Goal: Task Accomplishment & Management: Use online tool/utility

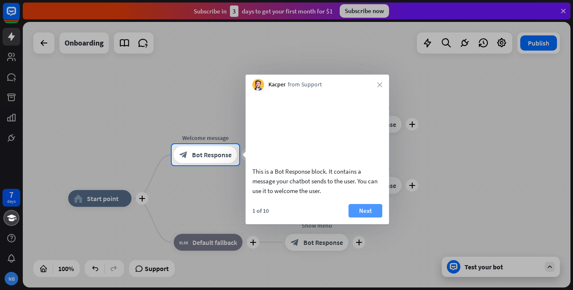
click at [364, 218] on button "Next" at bounding box center [365, 210] width 34 height 13
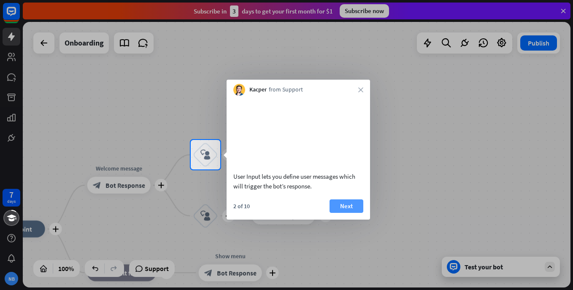
click at [348, 213] on button "Next" at bounding box center [346, 205] width 34 height 13
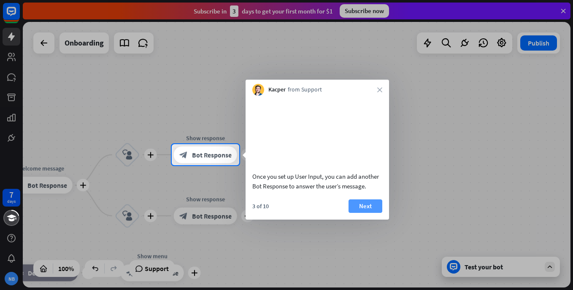
click at [361, 213] on button "Next" at bounding box center [365, 205] width 34 height 13
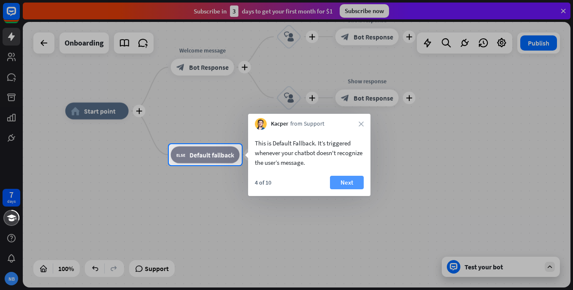
click at [347, 183] on button "Next" at bounding box center [347, 182] width 34 height 13
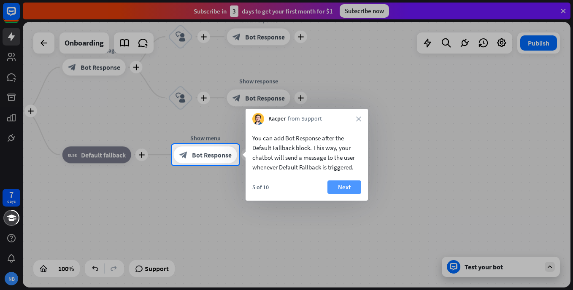
click at [346, 184] on button "Next" at bounding box center [344, 186] width 34 height 13
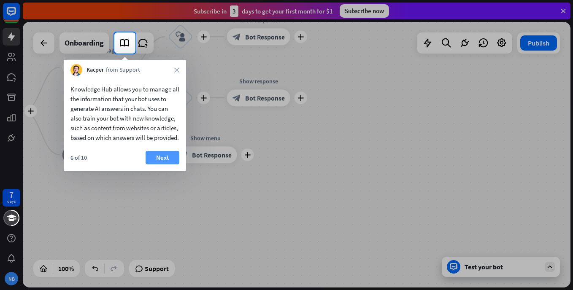
click at [160, 164] on button "Next" at bounding box center [162, 157] width 34 height 13
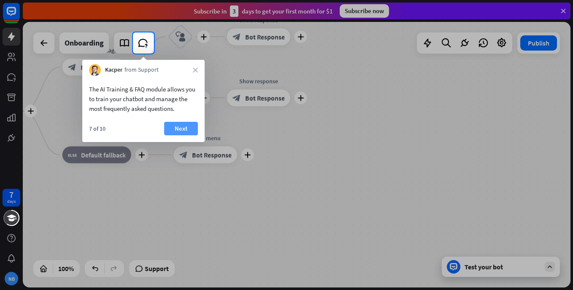
click at [179, 126] on button "Next" at bounding box center [181, 128] width 34 height 13
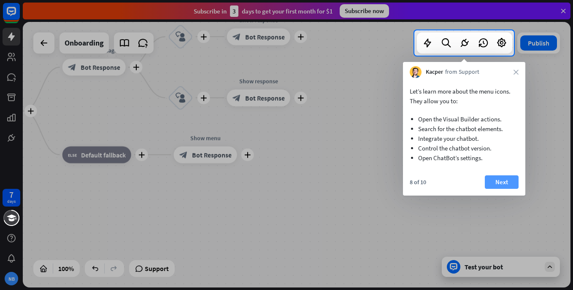
click at [503, 179] on button "Next" at bounding box center [501, 181] width 34 height 13
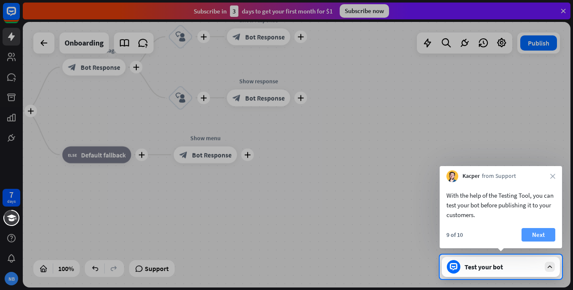
click at [538, 231] on button "Next" at bounding box center [538, 234] width 34 height 13
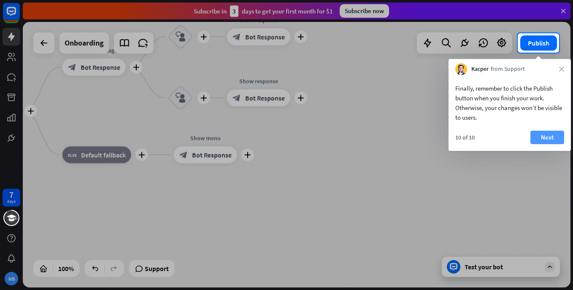
click at [544, 133] on button "Next" at bounding box center [547, 137] width 34 height 13
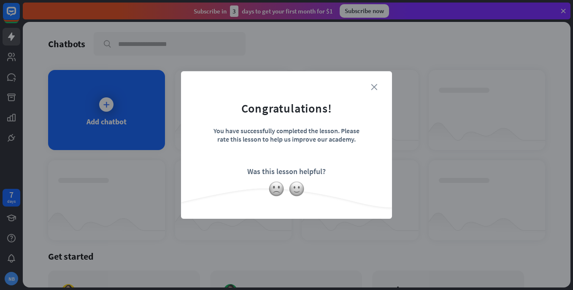
click at [373, 88] on icon "close" at bounding box center [374, 87] width 6 height 6
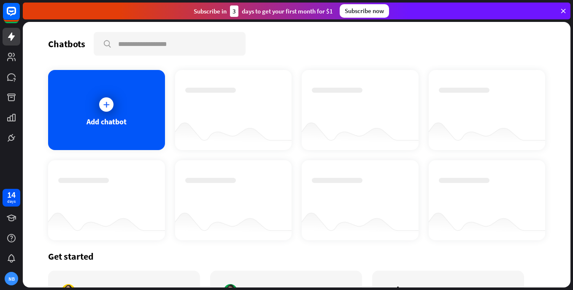
click at [105, 105] on icon at bounding box center [106, 104] width 8 height 8
click at [101, 105] on div at bounding box center [106, 104] width 14 height 14
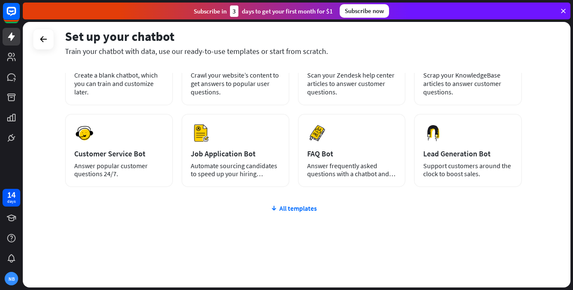
scroll to position [83, 0]
click at [296, 208] on div "All templates" at bounding box center [293, 207] width 457 height 8
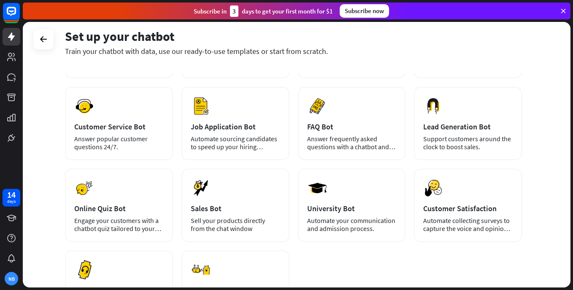
scroll to position [0, 0]
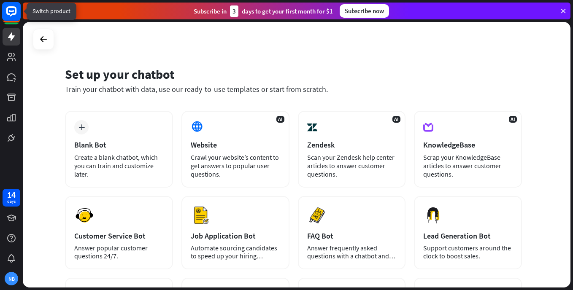
click at [8, 11] on icon at bounding box center [11, 11] width 10 height 10
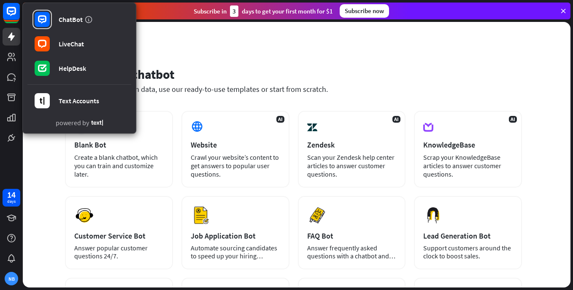
drag, startPoint x: 510, startPoint y: 1, endPoint x: 371, endPoint y: 75, distance: 157.1
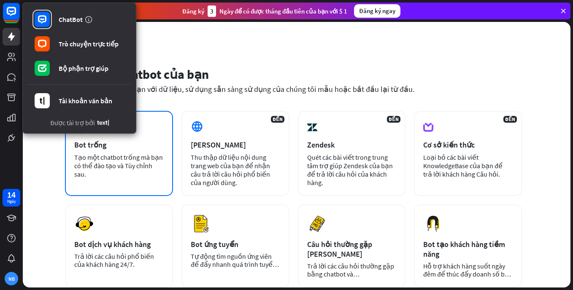
click at [103, 161] on div "Tạo một chatbot trống mà bạn có thể đào tạo và Tùy chỉnh sau." at bounding box center [118, 165] width 89 height 25
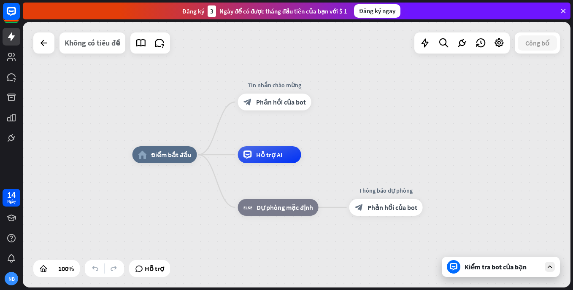
click at [86, 43] on div "Không có tiêu đề" at bounding box center [93, 42] width 56 height 21
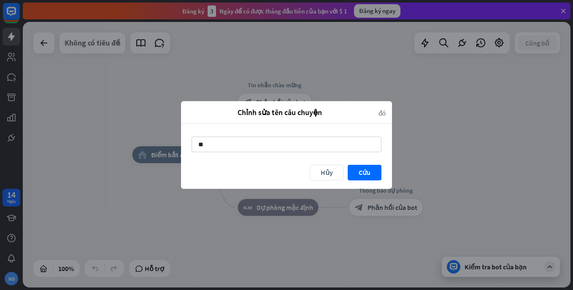
type input "*"
type input "**********"
click at [372, 167] on button "Cứu" at bounding box center [364, 173] width 34 height 16
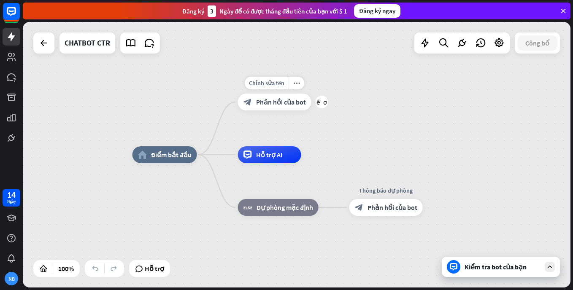
click at [280, 101] on span "Phản hồi của bot" at bounding box center [281, 102] width 50 height 8
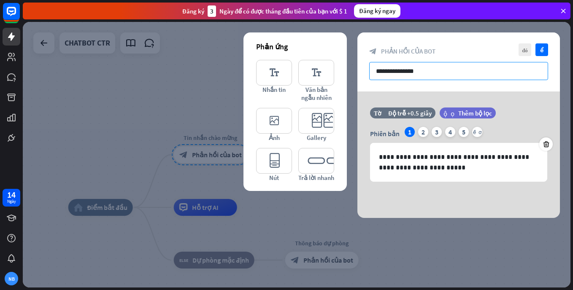
click at [433, 71] on input "**********" at bounding box center [458, 71] width 179 height 18
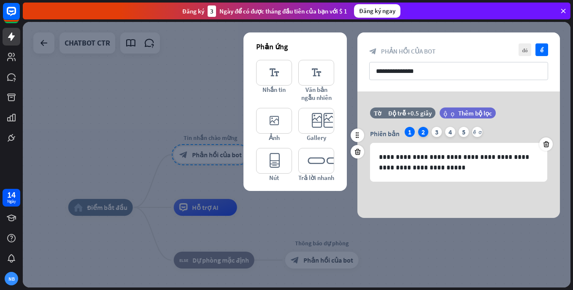
click at [425, 132] on div "2" at bounding box center [423, 132] width 10 height 10
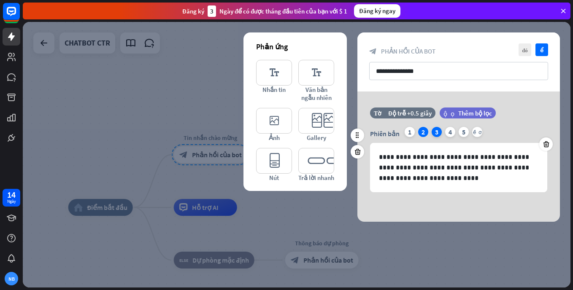
click at [436, 131] on div "3" at bounding box center [436, 132] width 10 height 10
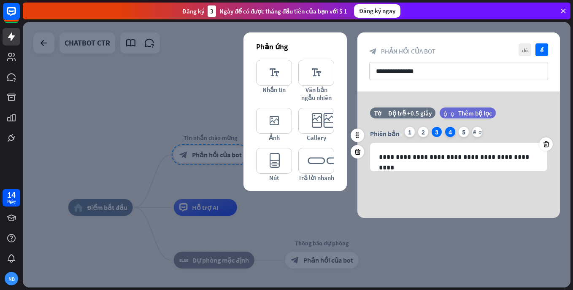
click at [449, 130] on div "4" at bounding box center [450, 132] width 10 height 10
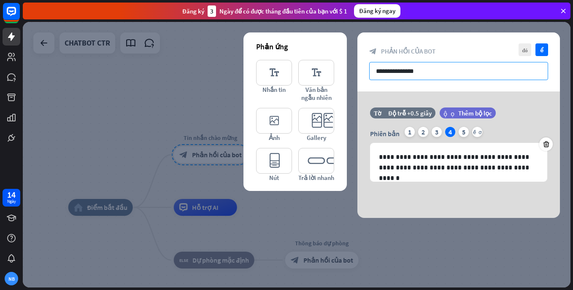
click at [435, 66] on input "**********" at bounding box center [458, 71] width 179 height 18
drag, startPoint x: 439, startPoint y: 71, endPoint x: 365, endPoint y: 73, distance: 74.2
click at [365, 73] on div "**********" at bounding box center [458, 61] width 202 height 59
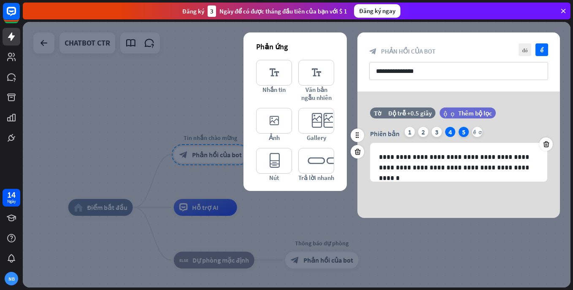
click at [463, 131] on div "5" at bounding box center [463, 132] width 10 height 10
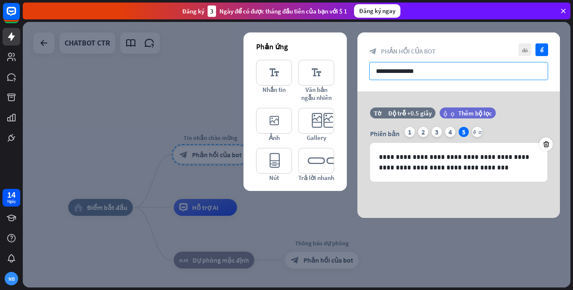
click at [431, 75] on input "**********" at bounding box center [458, 71] width 179 height 18
drag, startPoint x: 433, startPoint y: 69, endPoint x: 352, endPoint y: 67, distance: 81.8
click at [352, 67] on div "**********" at bounding box center [296, 155] width 547 height 266
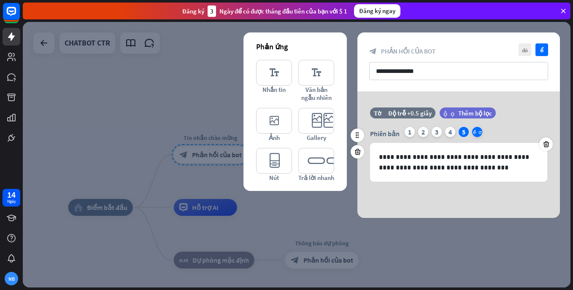
click at [478, 132] on icon "nhiều hơn" at bounding box center [477, 132] width 10 height 10
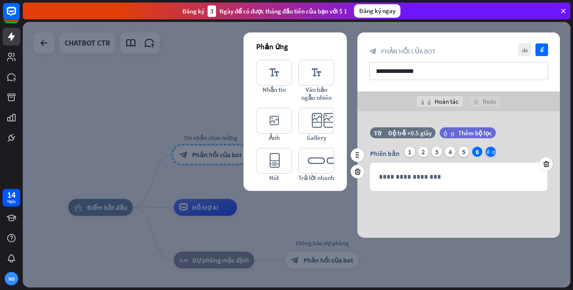
click at [492, 152] on icon "nhiều hơn" at bounding box center [490, 152] width 10 height 10
click at [476, 153] on div "6" at bounding box center [477, 152] width 10 height 10
click at [462, 151] on div "5" at bounding box center [463, 152] width 10 height 10
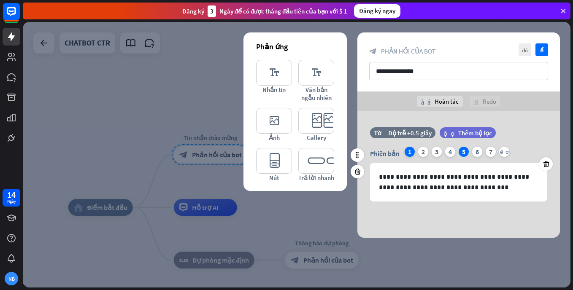
click at [409, 152] on div "1" at bounding box center [409, 152] width 10 height 10
click at [546, 164] on icon at bounding box center [546, 164] width 8 height 8
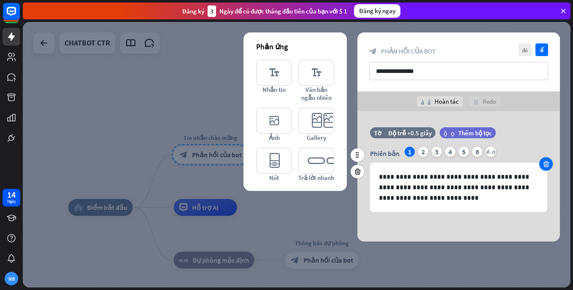
click at [545, 164] on icon at bounding box center [546, 164] width 8 height 8
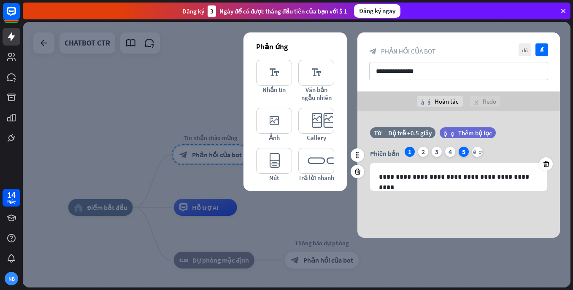
click at [460, 151] on div "5" at bounding box center [463, 152] width 10 height 10
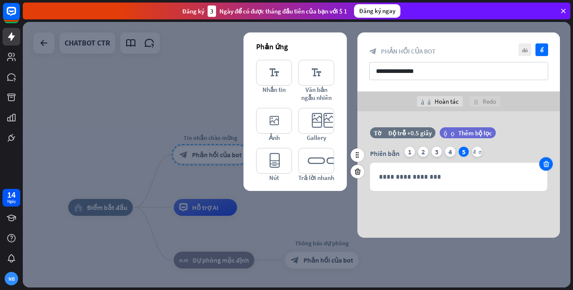
click at [545, 165] on icon at bounding box center [546, 164] width 8 height 8
click at [451, 151] on div "4" at bounding box center [450, 152] width 10 height 10
click at [549, 165] on div at bounding box center [545, 163] width 13 height 13
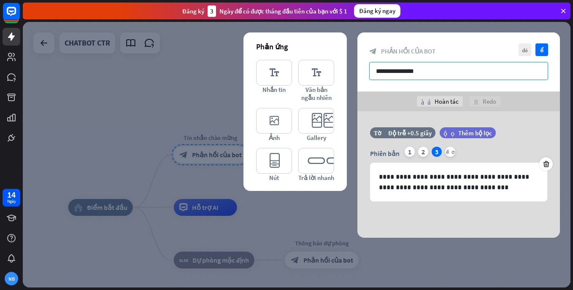
drag, startPoint x: 445, startPoint y: 69, endPoint x: 345, endPoint y: 66, distance: 100.4
click at [357, 66] on div "**********" at bounding box center [458, 134] width 202 height 205
drag, startPoint x: 507, startPoint y: 68, endPoint x: 509, endPoint y: 86, distance: 18.2
click at [507, 68] on input "**********" at bounding box center [458, 71] width 179 height 18
click at [523, 68] on input "**********" at bounding box center [458, 71] width 179 height 18
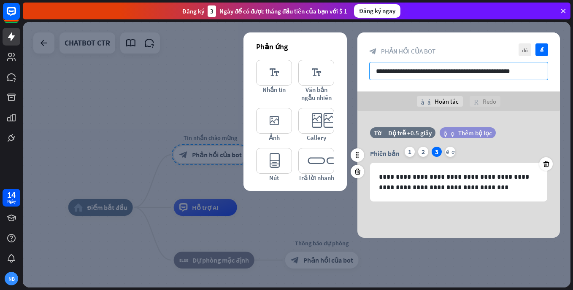
type input "**********"
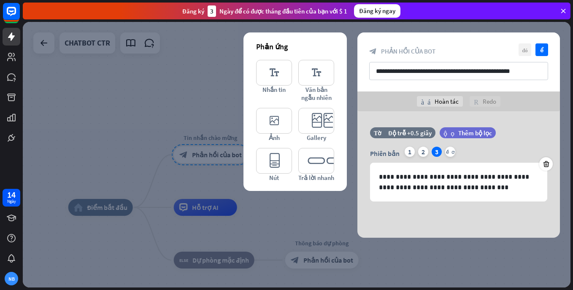
click at [525, 49] on icon "đóng" at bounding box center [524, 49] width 13 height 13
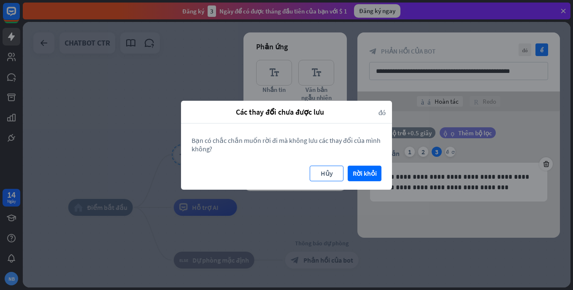
click at [327, 175] on button "Hủy" at bounding box center [326, 174] width 34 height 16
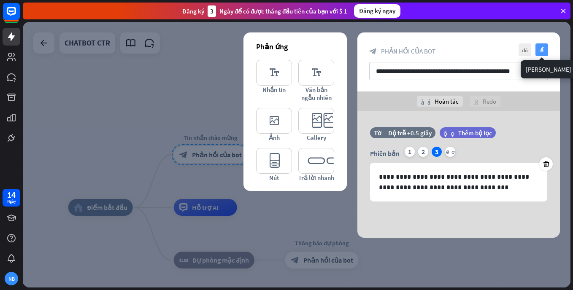
click at [541, 48] on icon "kiểm" at bounding box center [541, 49] width 13 height 13
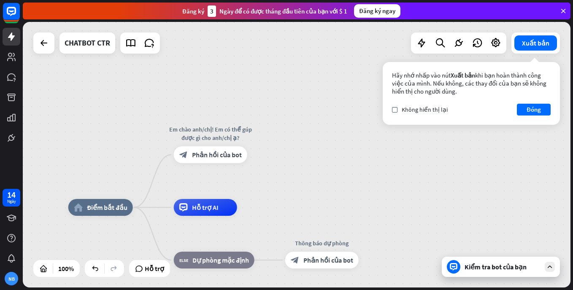
click at [462, 161] on div "home_2 Điểm bắt đầu Em chào anh/chị! Em có thể gúp được gì cho anh/chị ạ? block…" at bounding box center [296, 155] width 547 height 266
click at [530, 112] on font "Đóng" at bounding box center [533, 110] width 14 height 12
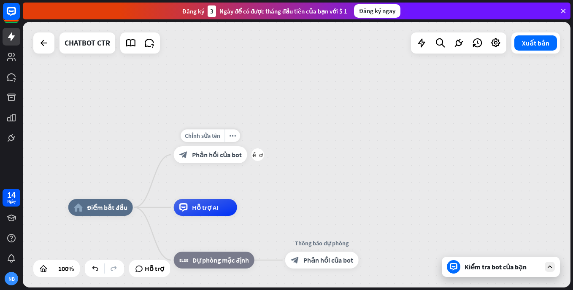
click at [222, 159] on div "block_bot_response Phản hồi của bot" at bounding box center [210, 154] width 73 height 17
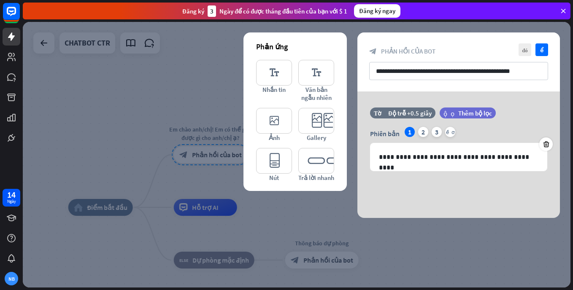
click at [196, 91] on div at bounding box center [296, 155] width 547 height 266
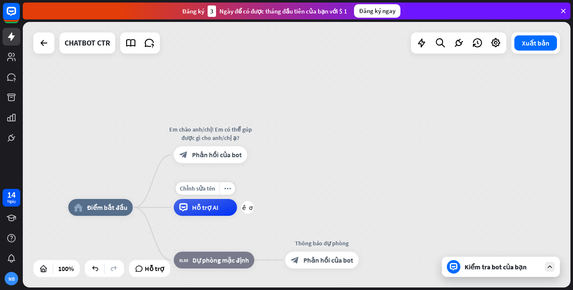
click at [205, 213] on div "Hỗ trợ AI" at bounding box center [205, 207] width 63 height 17
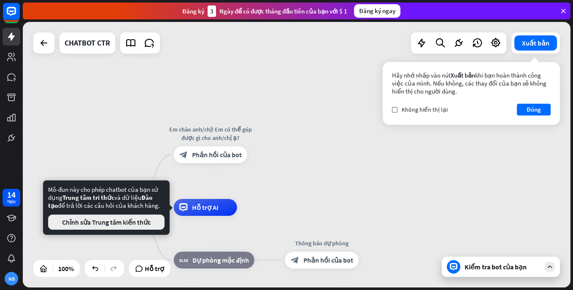
click at [129, 223] on font "Chỉnh sửa Trung tâm kiến thức" at bounding box center [106, 222] width 89 height 8
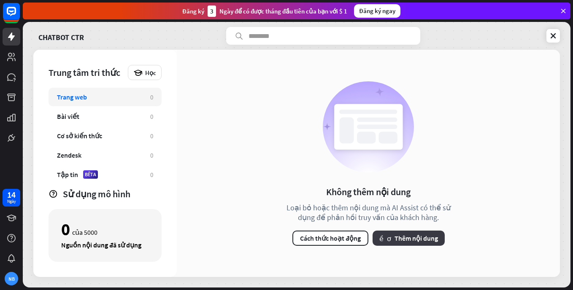
click at [408, 237] on font "Thêm nội dung" at bounding box center [415, 238] width 43 height 8
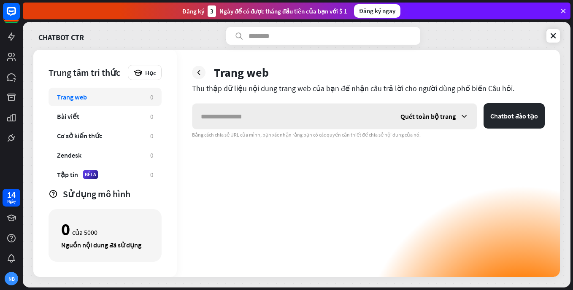
click at [425, 118] on span "Quét toàn bộ trang" at bounding box center [427, 116] width 55 height 8
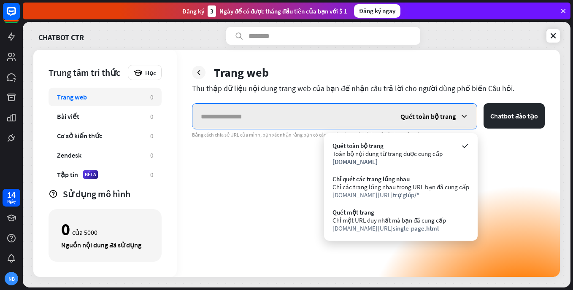
click at [246, 117] on input "text" at bounding box center [291, 116] width 199 height 25
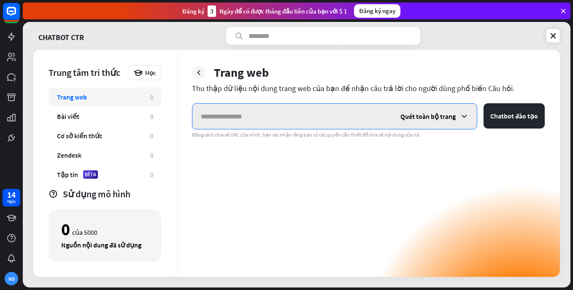
paste input "**********"
type input "**********"
drag, startPoint x: 271, startPoint y: 117, endPoint x: 139, endPoint y: 113, distance: 131.6
click at [139, 113] on div "**********" at bounding box center [296, 163] width 526 height 227
paste input "**********"
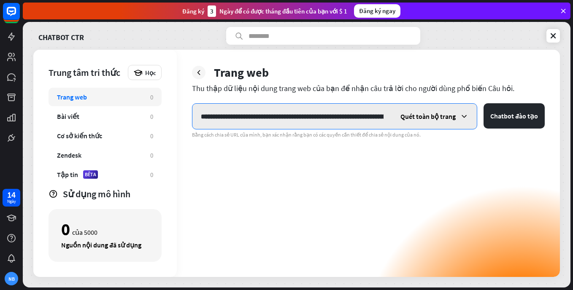
scroll to position [0, 12215]
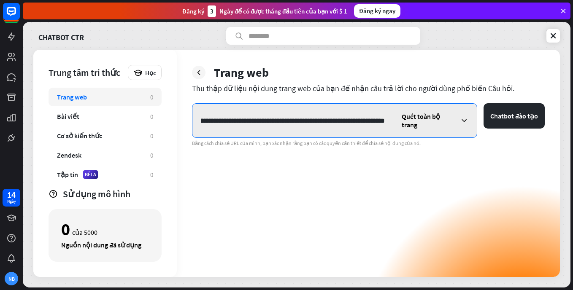
type input "**********"
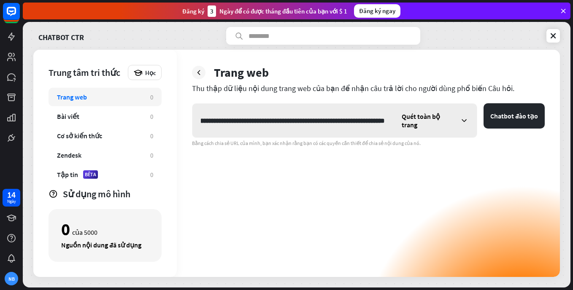
scroll to position [0, 0]
drag, startPoint x: 396, startPoint y: 118, endPoint x: 184, endPoint y: 112, distance: 212.2
click at [184, 112] on div "Trang web Thu thập dữ liệu nội dung trang web của bạn để nhận câu trả lời cho n…" at bounding box center [368, 163] width 383 height 227
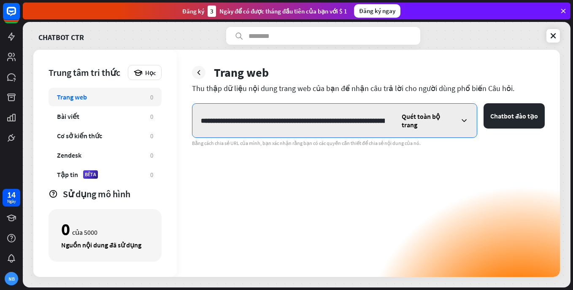
click at [384, 117] on input "text" at bounding box center [292, 120] width 201 height 25
click at [483, 103] on button "Chatbot đào tạo" at bounding box center [513, 115] width 61 height 25
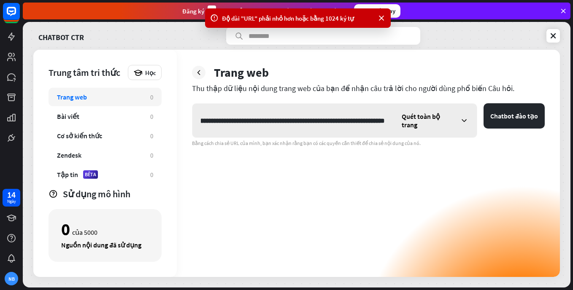
scroll to position [0, 0]
click at [423, 117] on span "Quét toàn bộ trang" at bounding box center [428, 120] width 54 height 17
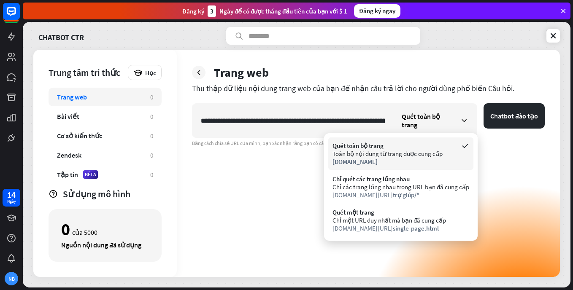
click at [397, 157] on div "Toàn bộ nội dung từ trang được cung cấp" at bounding box center [400, 154] width 137 height 8
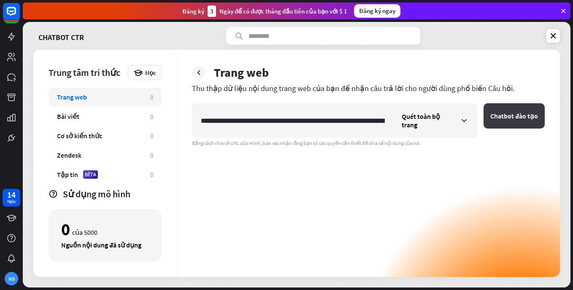
click at [504, 116] on font "Chatbot đào tạo" at bounding box center [514, 116] width 48 height 8
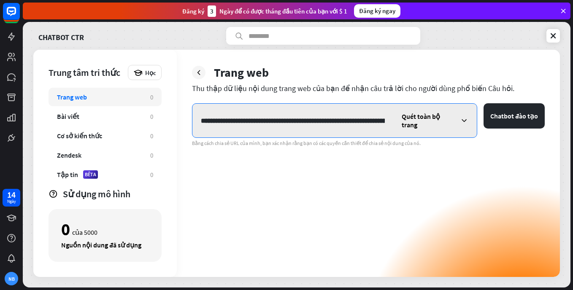
click at [381, 117] on input "text" at bounding box center [292, 120] width 201 height 25
drag, startPoint x: 383, startPoint y: 118, endPoint x: 128, endPoint y: 108, distance: 254.9
click at [128, 108] on div "Trung tâm tri thức Học Trang web 0 Bài viết 0 Cơ sở kiến thức 0 Zendesk 0 Tập t…" at bounding box center [296, 163] width 526 height 227
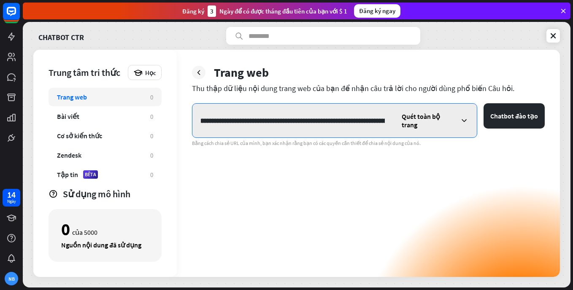
click at [221, 118] on input "text" at bounding box center [292, 120] width 201 height 25
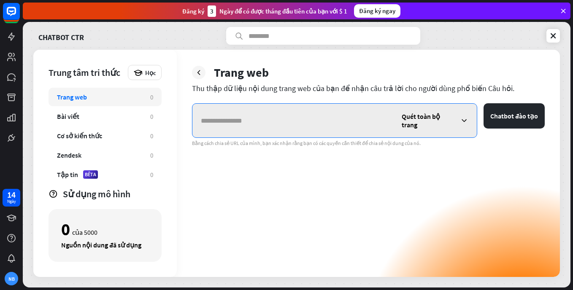
scroll to position [0, 0]
paste input "**********"
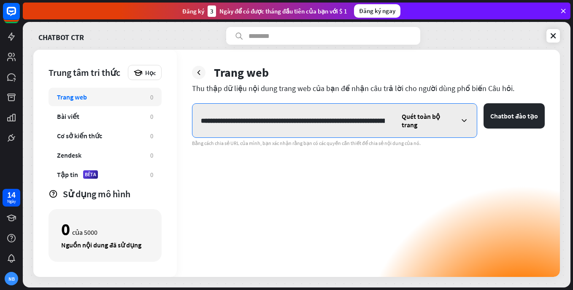
scroll to position [0, 12215]
type input "**********"
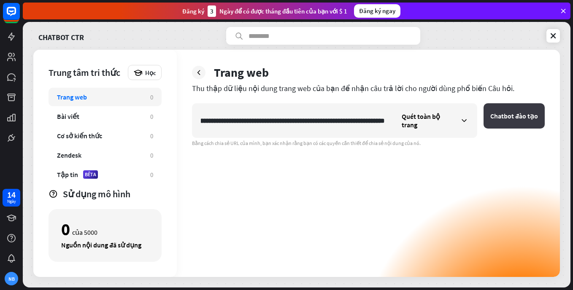
click at [498, 116] on font "Chatbot đào tạo" at bounding box center [514, 116] width 48 height 8
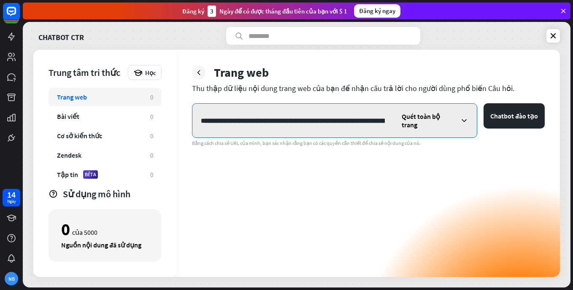
click at [363, 116] on input "text" at bounding box center [292, 120] width 201 height 25
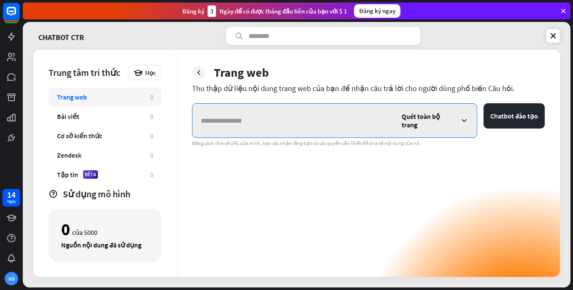
paste input "**********"
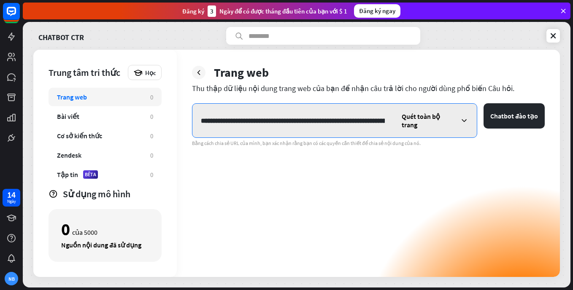
scroll to position [0, 10995]
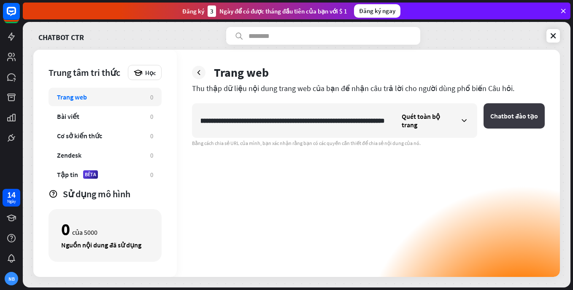
click at [511, 116] on font "Chatbot đào tạo" at bounding box center [514, 116] width 48 height 8
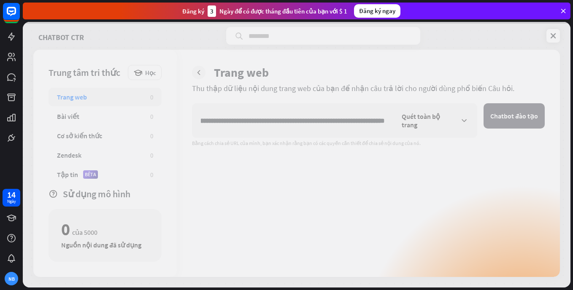
scroll to position [0, 0]
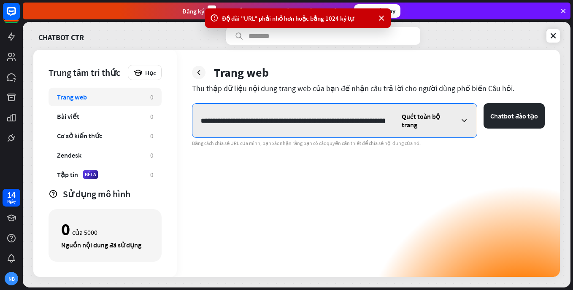
click at [308, 120] on input "text" at bounding box center [292, 120] width 201 height 25
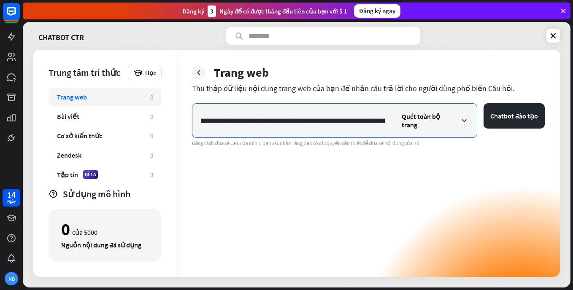
scroll to position [0, 426]
click at [256, 116] on input "text" at bounding box center [292, 120] width 201 height 25
drag, startPoint x: 247, startPoint y: 116, endPoint x: 280, endPoint y: 120, distance: 33.9
click at [281, 120] on input "text" at bounding box center [292, 120] width 201 height 25
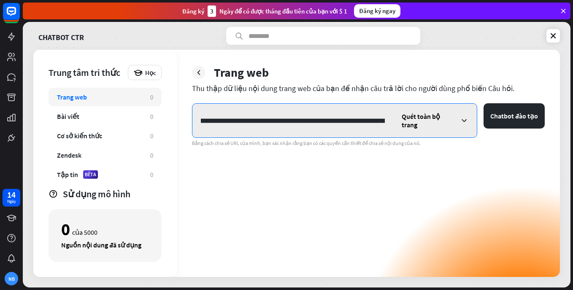
scroll to position [0, 1256]
type input "**********"
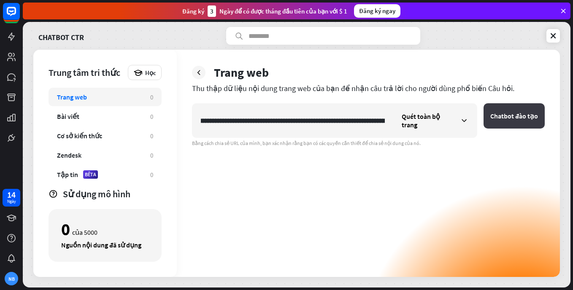
click at [516, 115] on font "Chatbot đào tạo" at bounding box center [514, 116] width 48 height 8
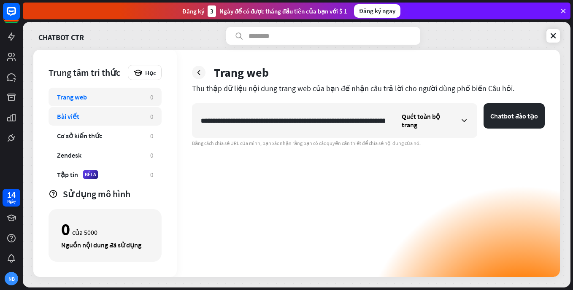
click at [75, 116] on div "Bài viết" at bounding box center [68, 116] width 22 height 8
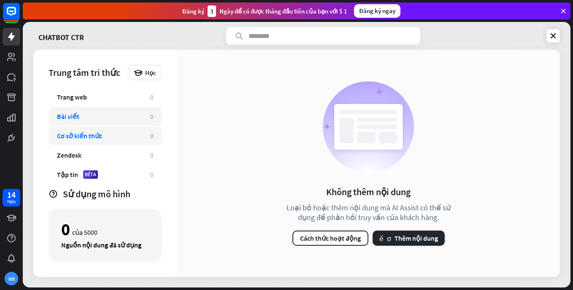
click at [95, 135] on div "Cơ sở kiến thức" at bounding box center [79, 136] width 45 height 8
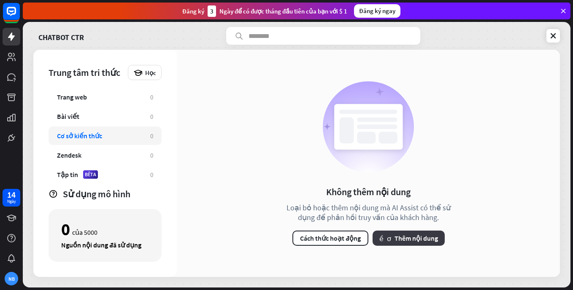
click at [407, 236] on font "Thêm nội dung" at bounding box center [415, 238] width 43 height 8
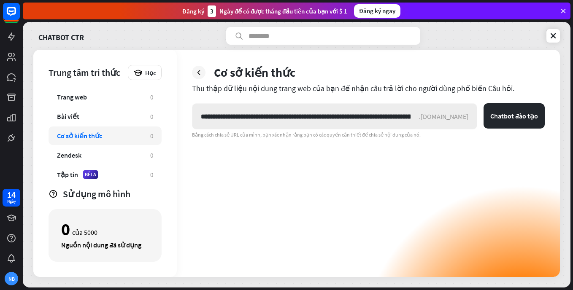
scroll to position [0, 10942]
type input "**********"
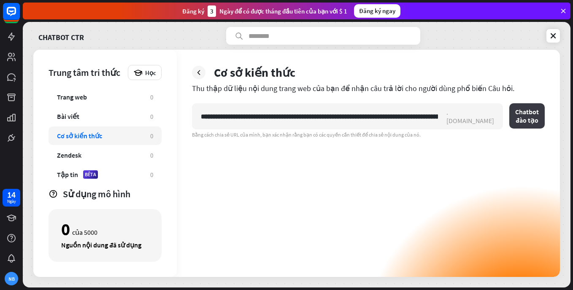
click at [515, 116] on font "Chatbot đào tạo" at bounding box center [527, 116] width 24 height 17
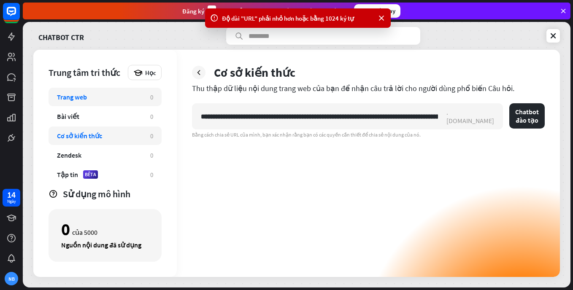
click at [83, 97] on div "Trang web" at bounding box center [72, 97] width 30 height 8
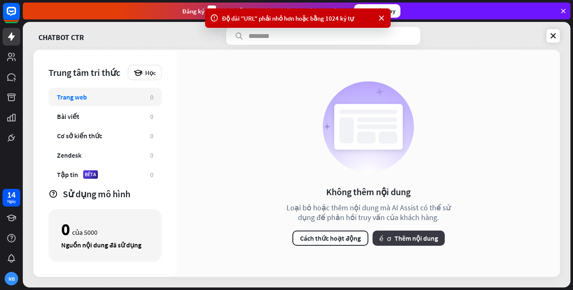
click at [410, 244] on button "nhiều hơn Thêm nội dung" at bounding box center [408, 238] width 72 height 15
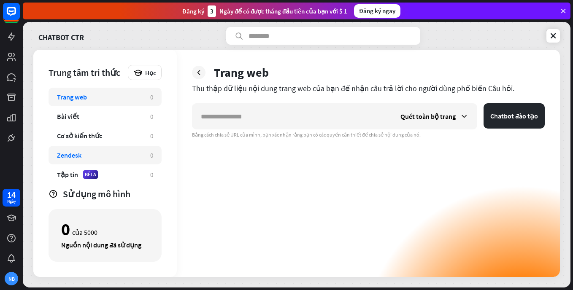
click at [102, 155] on div "Zendesk" at bounding box center [99, 155] width 85 height 8
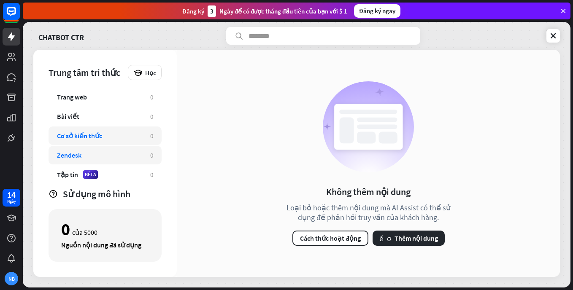
click at [96, 136] on div "Cơ sở kiến thức" at bounding box center [79, 136] width 45 height 8
click at [69, 174] on div "Tập tin" at bounding box center [67, 174] width 21 height 8
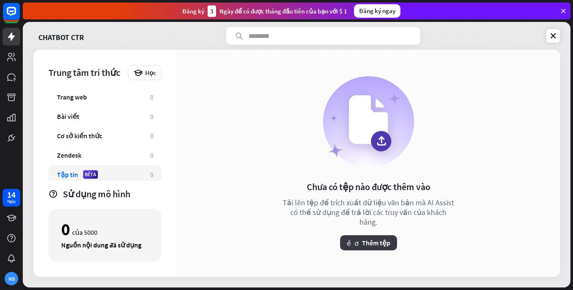
click at [382, 239] on font "Thêm tệp" at bounding box center [376, 243] width 28 height 8
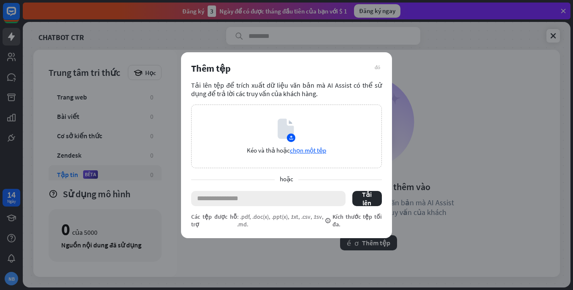
click at [247, 197] on input "text" at bounding box center [268, 198] width 154 height 15
paste input "**********"
type input "**********"
click at [365, 201] on font "Tải lên" at bounding box center [367, 198] width 16 height 17
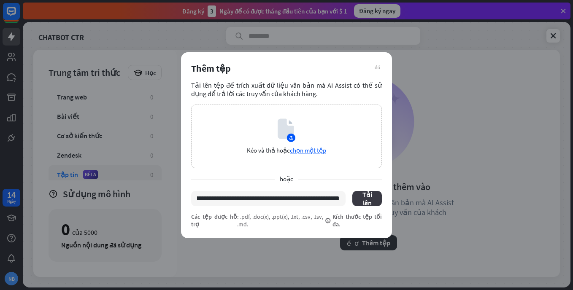
scroll to position [0, 0]
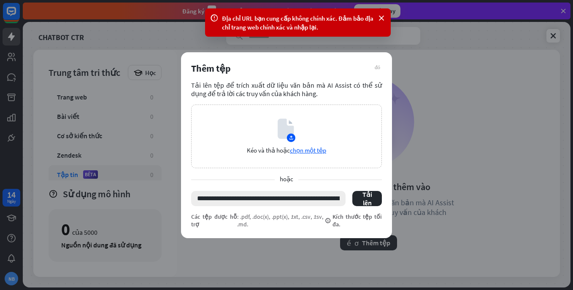
click at [259, 195] on input "text" at bounding box center [268, 198] width 154 height 15
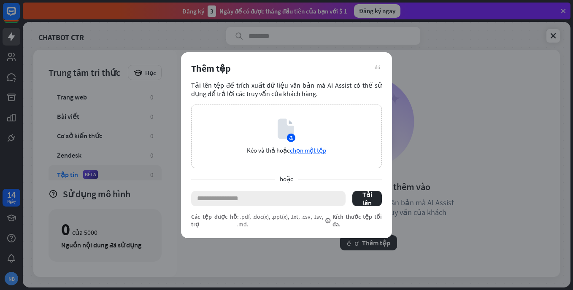
drag, startPoint x: 234, startPoint y: 193, endPoint x: 231, endPoint y: 200, distance: 7.6
click at [231, 199] on input "text" at bounding box center [268, 198] width 154 height 15
click at [231, 200] on input "text" at bounding box center [268, 198] width 154 height 15
paste input "**********"
click at [371, 198] on font "Tải lên" at bounding box center [367, 198] width 16 height 17
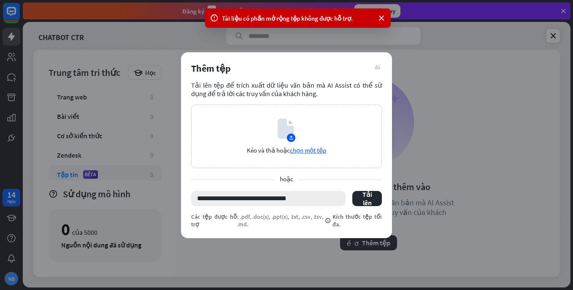
click at [312, 198] on input "**********" at bounding box center [268, 198] width 154 height 15
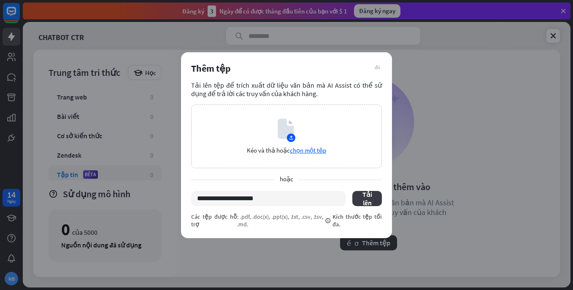
click at [363, 199] on font "Tải lên" at bounding box center [367, 198] width 16 height 17
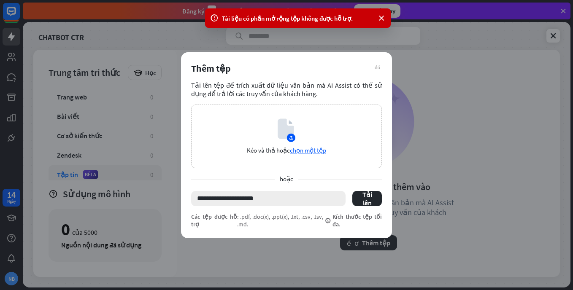
click at [291, 200] on input "**********" at bounding box center [268, 198] width 154 height 15
type input "**********"
click at [368, 197] on font "Tải lên" at bounding box center [367, 198] width 16 height 17
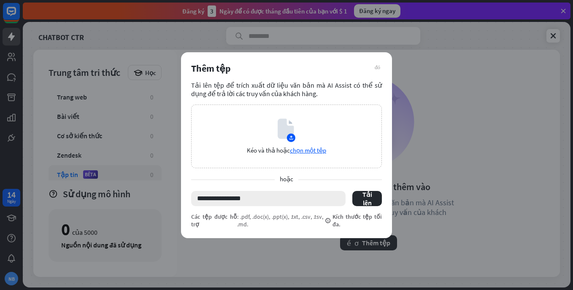
click at [272, 202] on input "**********" at bounding box center [268, 198] width 154 height 15
click at [310, 150] on span "chọn một tệp" at bounding box center [308, 150] width 36 height 8
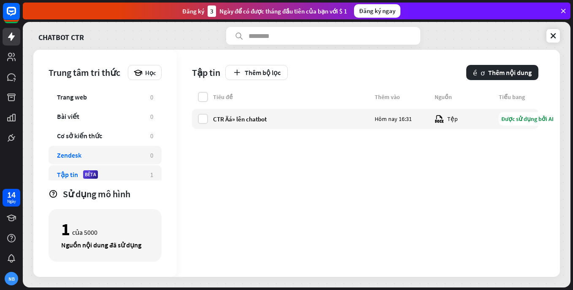
click at [73, 152] on div "Zendesk" at bounding box center [69, 155] width 24 height 8
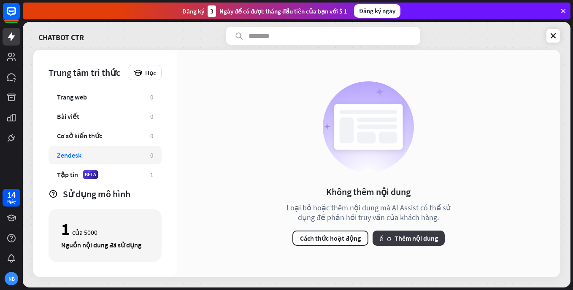
click at [404, 239] on font "Thêm nội dung" at bounding box center [415, 238] width 43 height 8
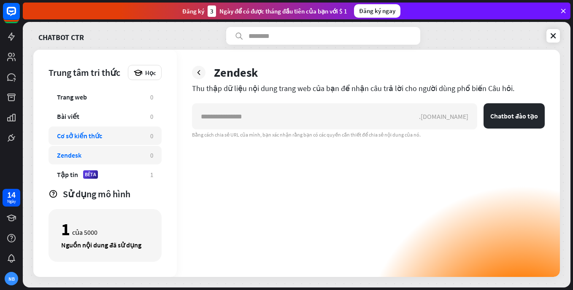
click at [83, 136] on div "Cơ sở kiến thức" at bounding box center [79, 136] width 45 height 8
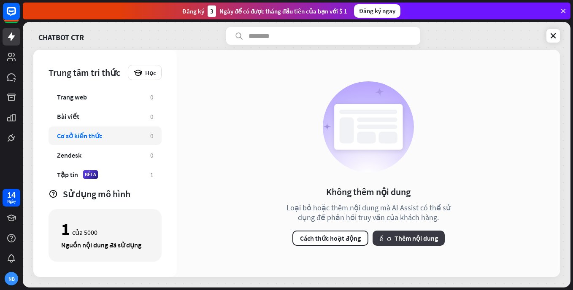
click at [420, 241] on font "Thêm nội dung" at bounding box center [415, 238] width 43 height 8
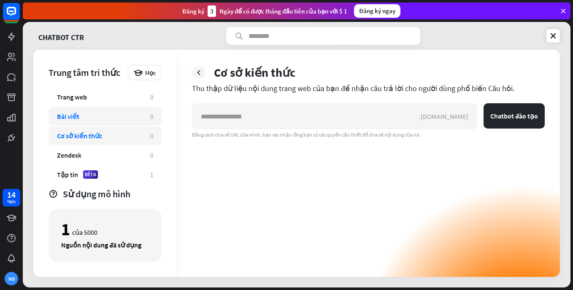
click at [77, 118] on div "Bài viết" at bounding box center [68, 116] width 22 height 8
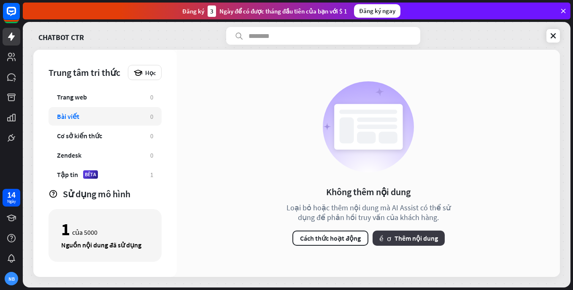
click at [399, 243] on button "nhiều hơn Thêm nội dung" at bounding box center [408, 238] width 72 height 15
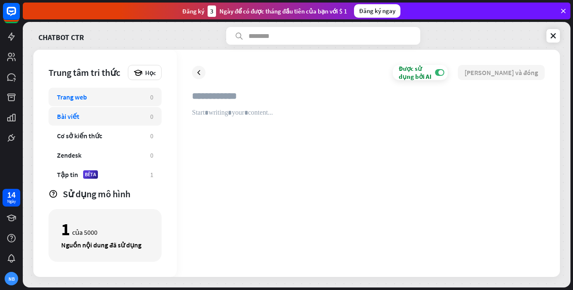
click at [73, 98] on div "Trang web" at bounding box center [72, 97] width 30 height 8
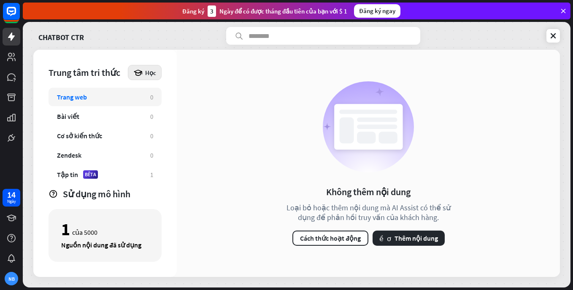
click at [149, 71] on span "Học" at bounding box center [150, 73] width 11 height 8
click at [170, 97] on font "Bắt đầu với Trung tâm Kiến thức" at bounding box center [189, 96] width 87 height 8
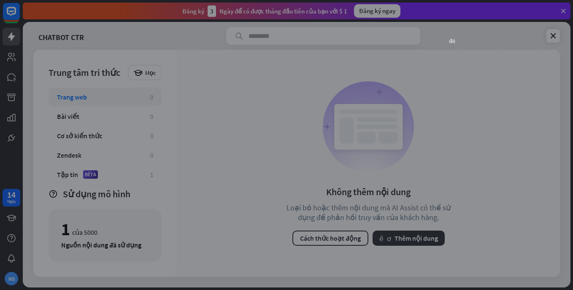
click at [452, 40] on icon "đóng" at bounding box center [452, 41] width 6 height 6
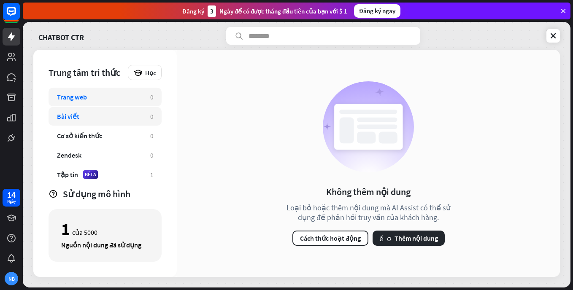
click at [72, 115] on div "Bài viết" at bounding box center [68, 116] width 22 height 8
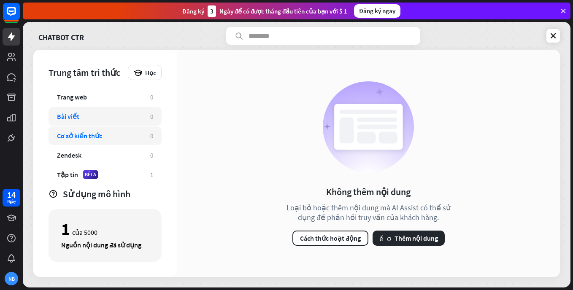
click at [82, 135] on div "Cơ sở kiến thức" at bounding box center [79, 136] width 45 height 8
click at [111, 143] on div "Cơ sở kiến thức 0" at bounding box center [104, 135] width 113 height 19
click at [330, 238] on font "Cách thức hoạt động" at bounding box center [330, 238] width 61 height 8
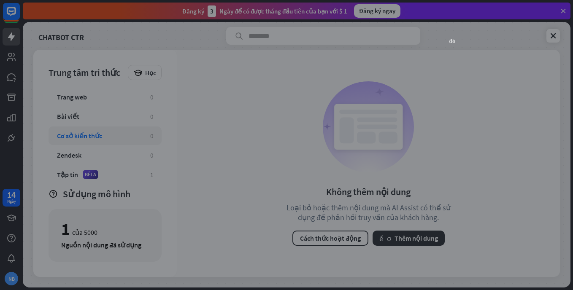
click at [452, 38] on icon "đóng" at bounding box center [452, 41] width 6 height 6
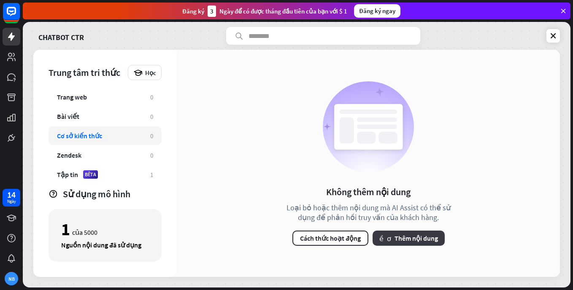
click at [404, 237] on font "Thêm nội dung" at bounding box center [415, 238] width 43 height 8
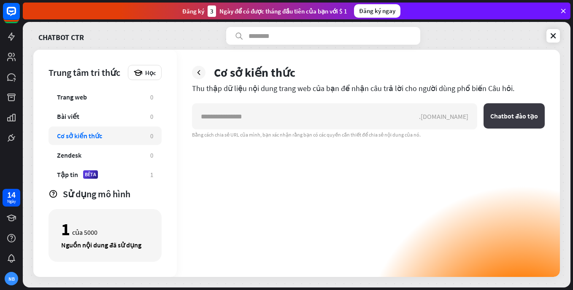
click at [517, 117] on font "Chatbot đào tạo" at bounding box center [514, 116] width 48 height 8
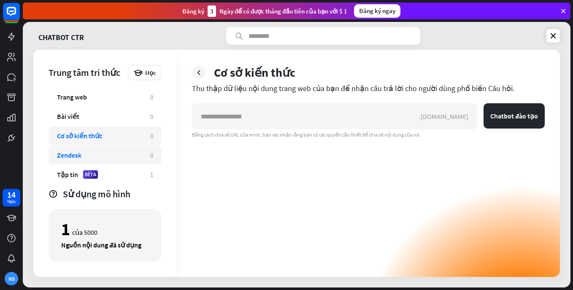
click at [65, 157] on div "Zendesk" at bounding box center [69, 155] width 24 height 8
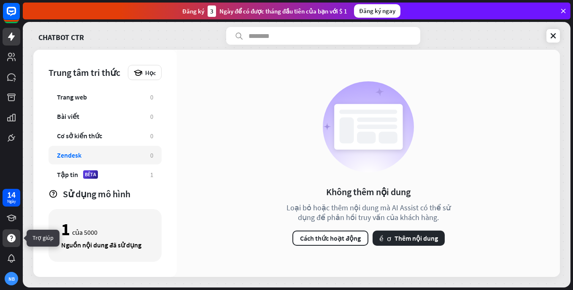
click at [11, 238] on icon at bounding box center [11, 238] width 8 height 8
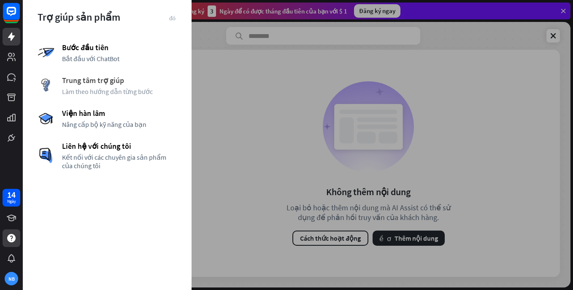
click at [87, 84] on span "Trung tâm trợ giúp" at bounding box center [119, 80] width 115 height 10
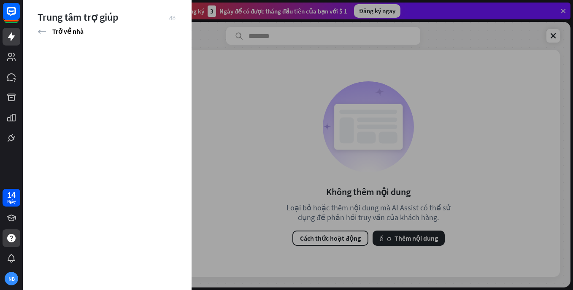
click at [173, 16] on icon "đóng" at bounding box center [172, 17] width 6 height 6
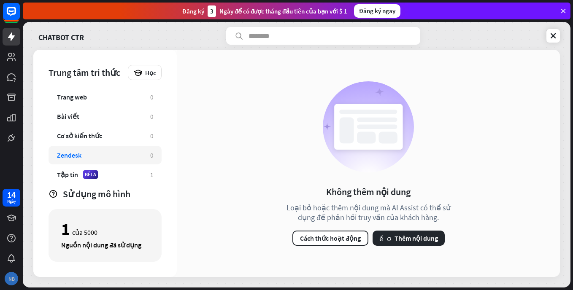
click at [6, 277] on div "NB" at bounding box center [11, 278] width 13 height 13
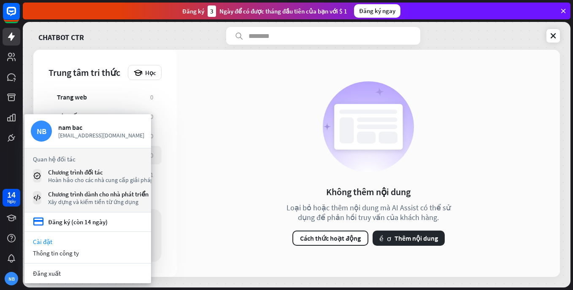
click at [41, 242] on link "Cài đặt" at bounding box center [87, 241] width 126 height 11
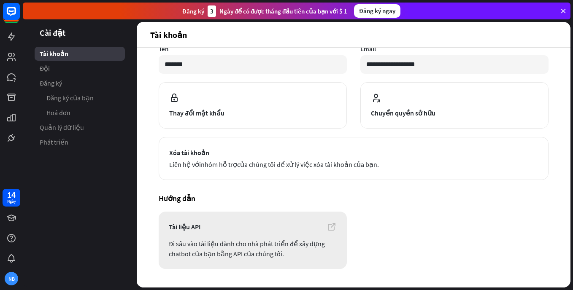
scroll to position [84, 0]
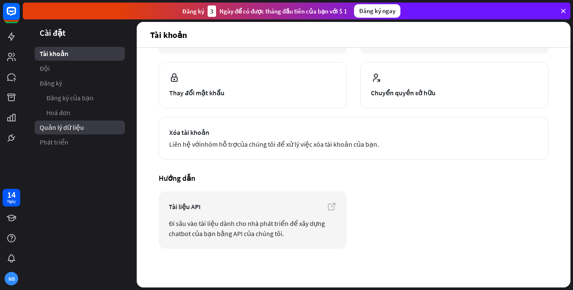
click at [54, 129] on span "Quản lý dữ liệu" at bounding box center [62, 127] width 44 height 9
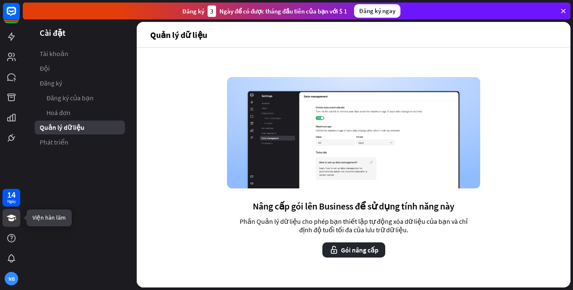
click at [12, 218] on icon at bounding box center [11, 218] width 10 height 10
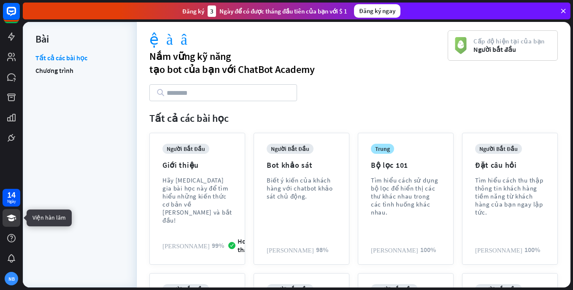
click at [9, 220] on icon at bounding box center [11, 218] width 9 height 7
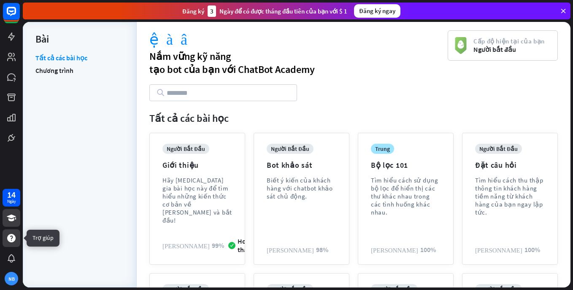
click at [10, 235] on icon at bounding box center [11, 238] width 8 height 8
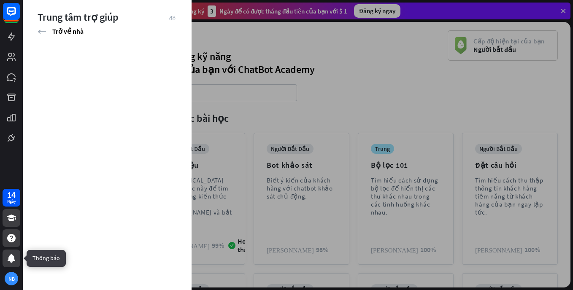
click at [14, 255] on icon at bounding box center [11, 258] width 10 height 10
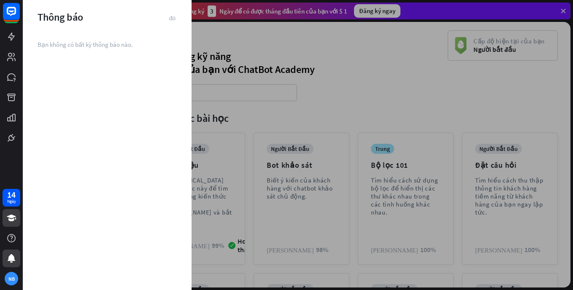
click at [172, 14] on div "Thông báo" at bounding box center [107, 17] width 169 height 13
click at [12, 118] on icon at bounding box center [11, 118] width 8 height 8
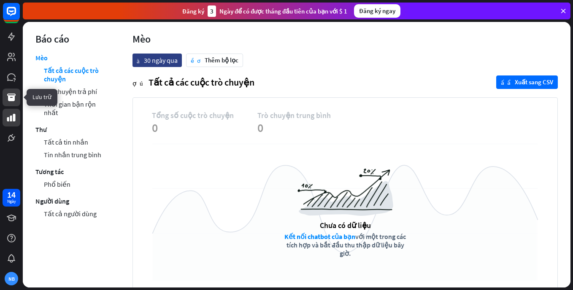
click at [11, 102] on icon at bounding box center [11, 97] width 10 height 10
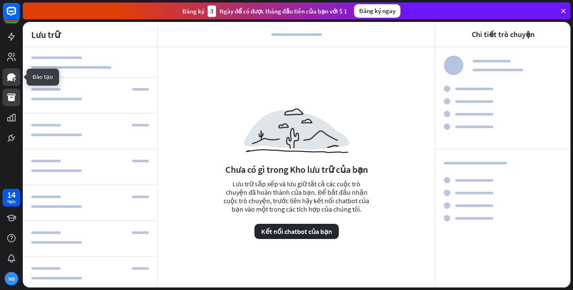
click at [11, 80] on icon at bounding box center [11, 77] width 8 height 8
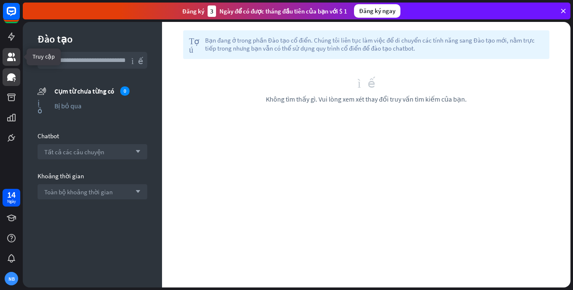
click at [13, 59] on icon at bounding box center [11, 57] width 8 height 8
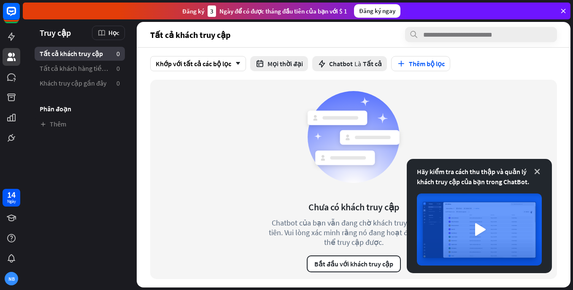
click at [535, 170] on icon at bounding box center [537, 171] width 8 height 8
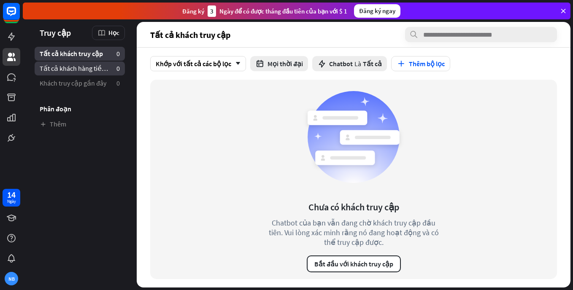
click at [58, 66] on span "Tất cả khách hàng tiềm năng" at bounding box center [75, 68] width 70 height 9
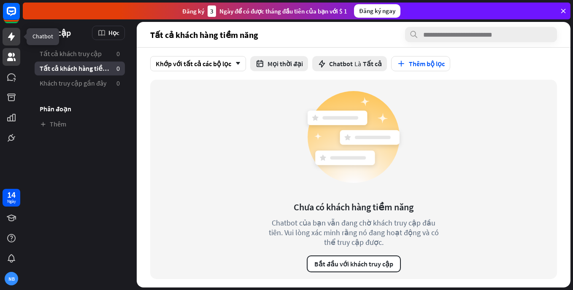
click at [11, 37] on icon at bounding box center [11, 36] width 7 height 8
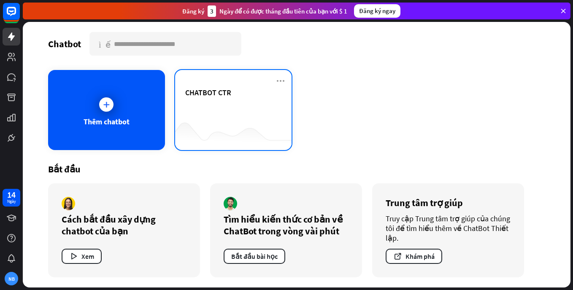
click at [223, 91] on span "CHATBOT CTR" at bounding box center [208, 93] width 46 height 10
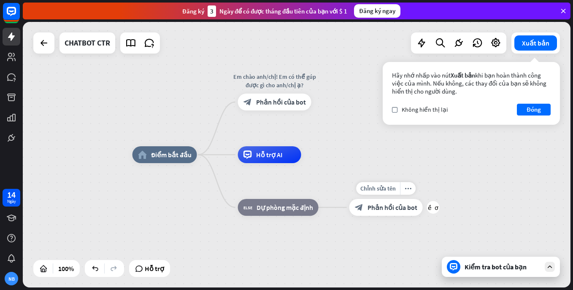
click at [387, 209] on span "Phản hồi của bot" at bounding box center [392, 207] width 50 height 8
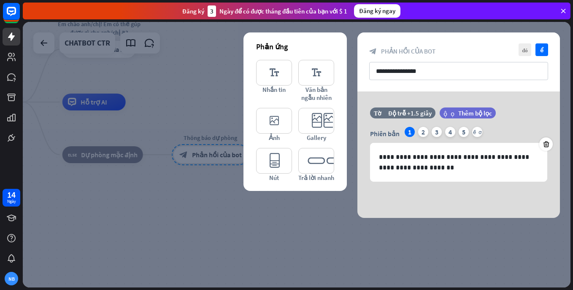
click at [200, 223] on div at bounding box center [296, 155] width 547 height 266
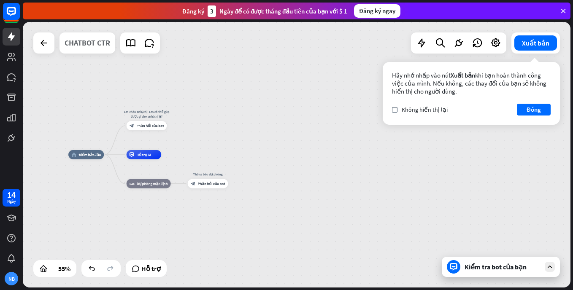
click at [77, 44] on div "CHATBOT CTR" at bounding box center [88, 42] width 46 height 21
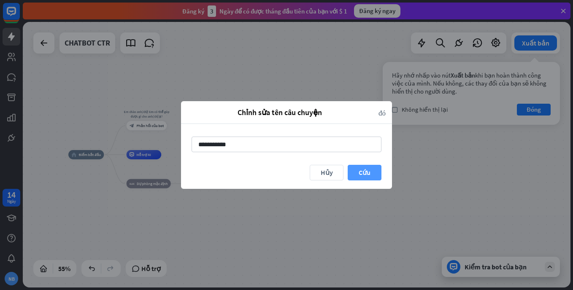
click at [367, 172] on button "Cứu" at bounding box center [364, 173] width 34 height 16
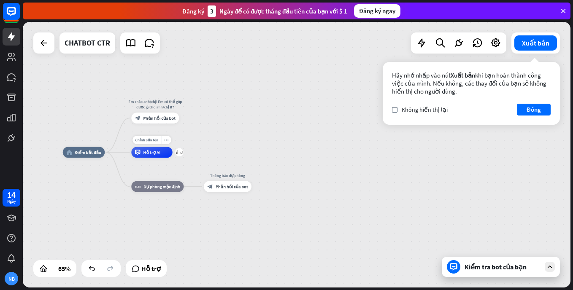
click at [154, 153] on span "Hỗ trợ AI" at bounding box center [151, 152] width 17 height 5
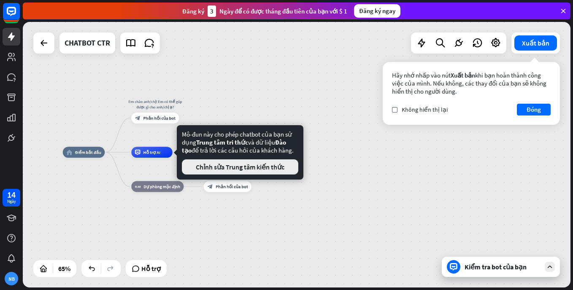
click at [236, 164] on font "Chỉnh sửa Trung tâm kiến thức" at bounding box center [240, 167] width 89 height 8
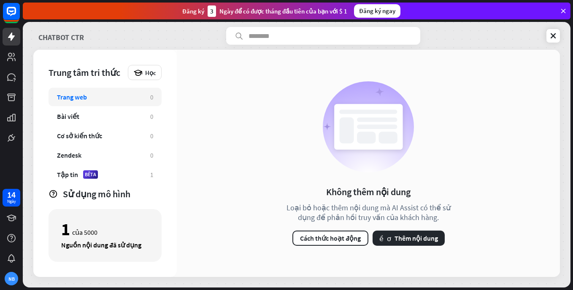
click at [71, 37] on link "CHATBOT CTR" at bounding box center [61, 36] width 46 height 18
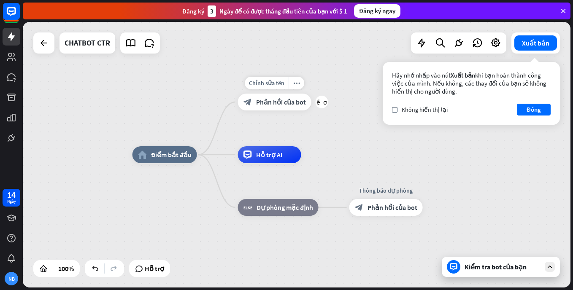
click at [279, 102] on span "Phản hồi của bot" at bounding box center [281, 102] width 50 height 8
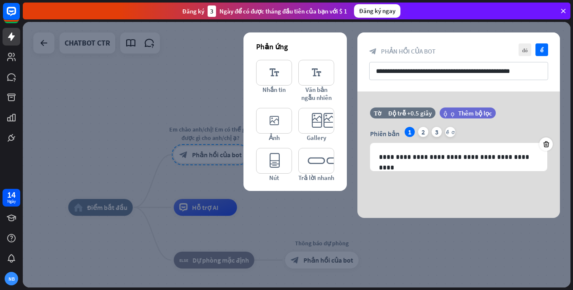
click at [117, 113] on div at bounding box center [296, 155] width 547 height 266
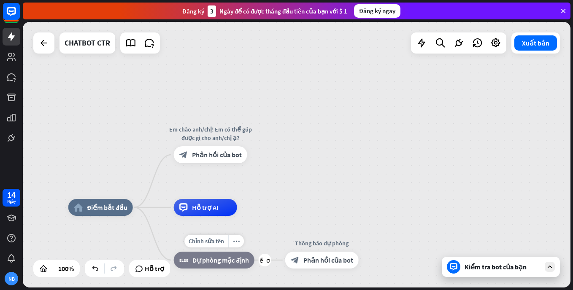
click at [210, 266] on div "block_fallback Dự phòng mặc định" at bounding box center [214, 260] width 81 height 17
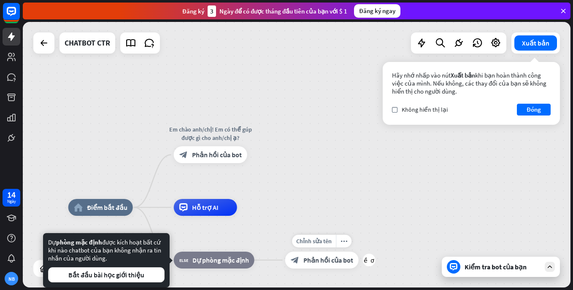
click at [323, 260] on span "Phản hồi của bot" at bounding box center [328, 260] width 50 height 8
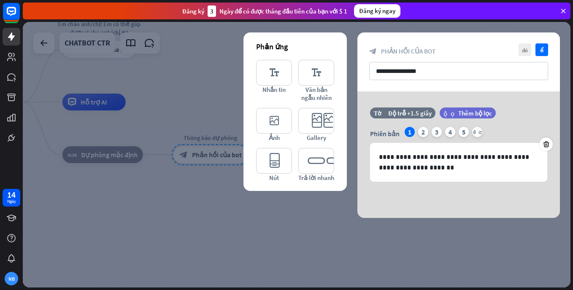
click at [185, 190] on div at bounding box center [296, 155] width 547 height 266
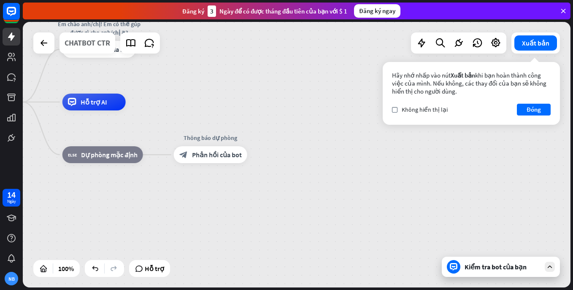
click at [99, 45] on div "CHATBOT CTR" at bounding box center [88, 42] width 46 height 21
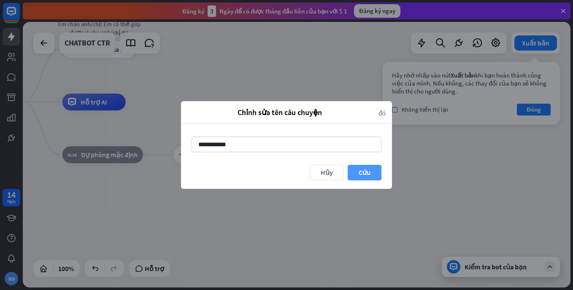
click at [371, 172] on button "Cứu" at bounding box center [364, 173] width 34 height 16
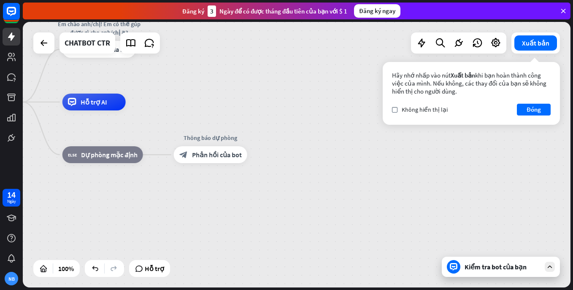
click at [504, 271] on div "Kiểm tra bot của bạn" at bounding box center [502, 267] width 76 height 8
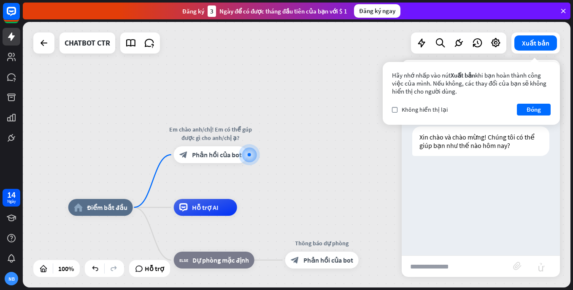
click at [450, 264] on input "text" at bounding box center [456, 266] width 111 height 21
type input "**********"
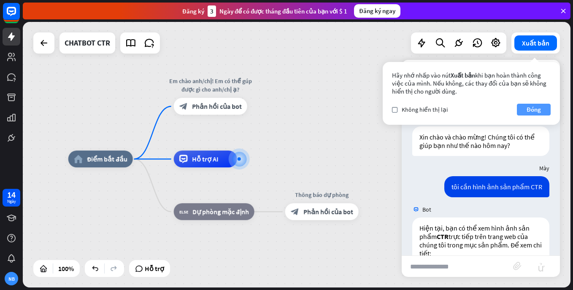
scroll to position [190, 0]
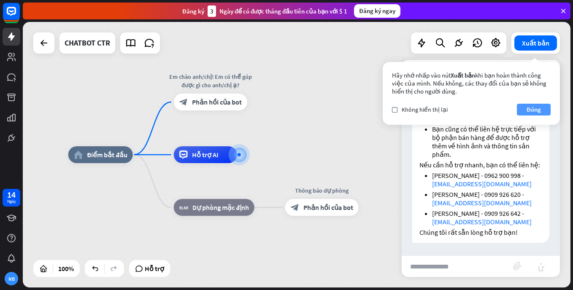
click at [529, 110] on font "Đóng" at bounding box center [533, 110] width 14 height 12
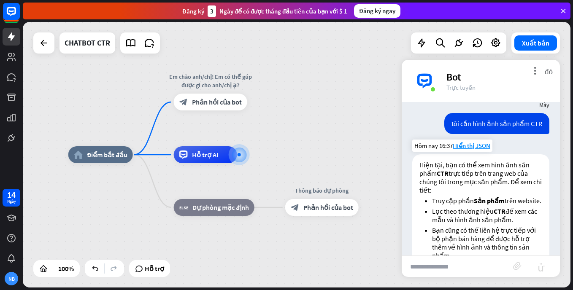
scroll to position [105, 0]
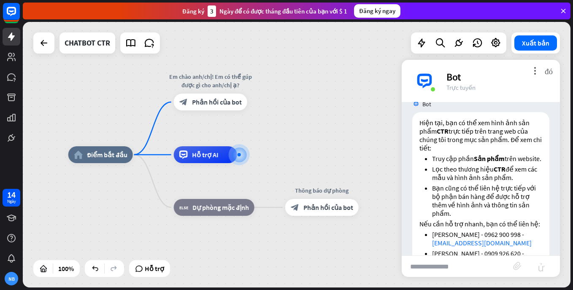
click at [382, 142] on div "home_2 Điểm bắt đầu Em chào anh/chị! Em có thể gúp được gì cho anh/chị ạ? block…" at bounding box center [296, 155] width 547 height 266
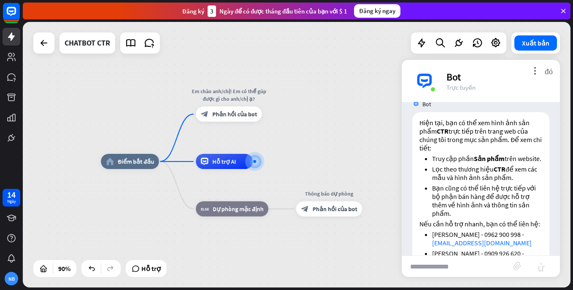
click at [450, 269] on input "text" at bounding box center [456, 266] width 111 height 21
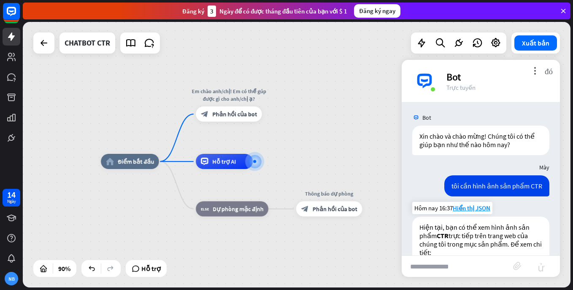
scroll to position [0, 0]
click at [458, 265] on input "text" at bounding box center [456, 266] width 111 height 21
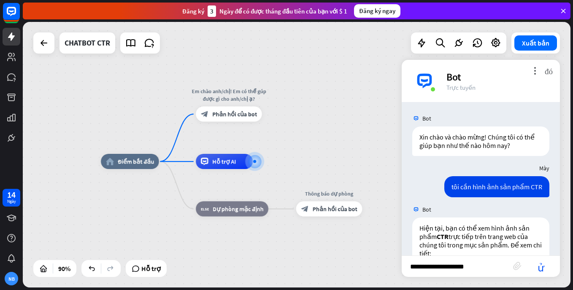
type input "**********"
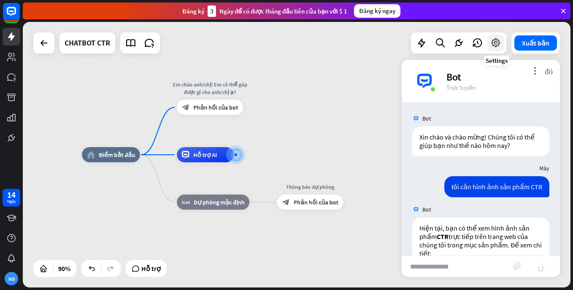
click at [495, 45] on icon at bounding box center [495, 43] width 11 height 11
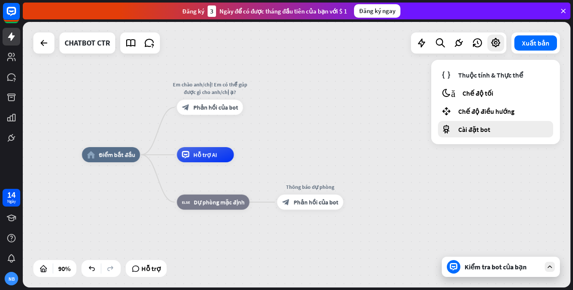
click at [474, 131] on span "Cài đặt bot" at bounding box center [474, 129] width 32 height 8
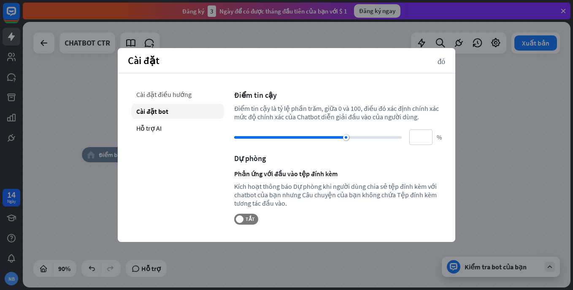
click at [158, 93] on div "Cài đặt điều hướng" at bounding box center [177, 94] width 93 height 15
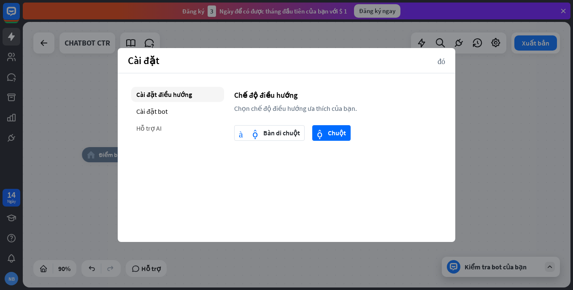
click at [155, 128] on div "Hỗ trợ AI" at bounding box center [177, 128] width 93 height 15
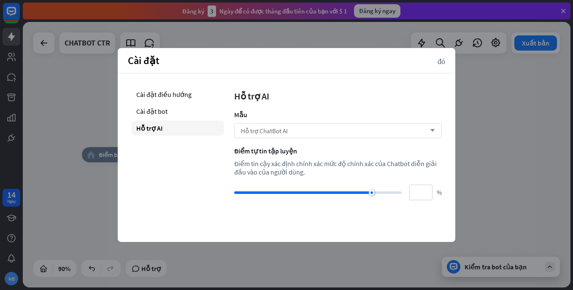
click at [434, 129] on icon "arrow_down" at bounding box center [429, 130] width 9 height 5
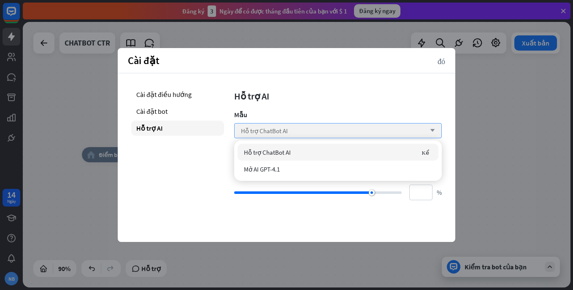
click at [434, 129] on icon "arrow_down" at bounding box center [429, 130] width 9 height 5
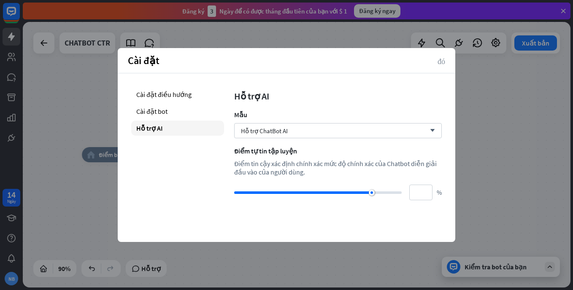
click at [441, 61] on icon "đóng" at bounding box center [441, 61] width 8 height 8
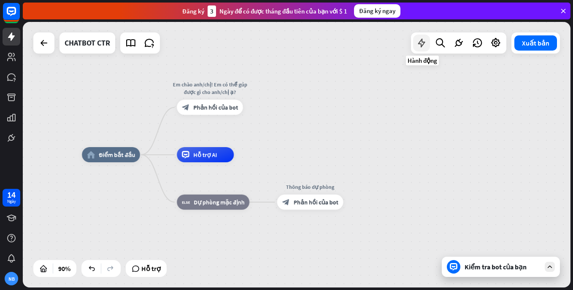
click at [424, 41] on icon at bounding box center [421, 43] width 11 height 11
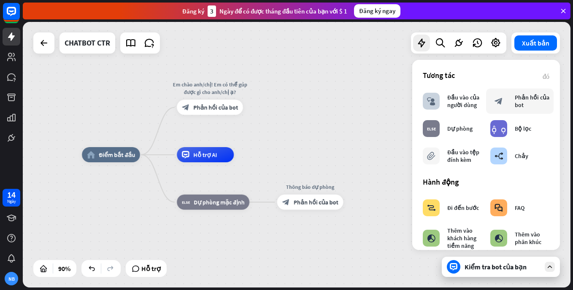
click at [529, 105] on div "Phản hồi của bot" at bounding box center [531, 101] width 35 height 15
click at [517, 102] on div "Phản hồi của bot" at bounding box center [531, 101] width 35 height 15
click at [460, 103] on div "Đầu vào của người dùng" at bounding box center [464, 101] width 35 height 15
click at [441, 41] on icon at bounding box center [439, 43] width 11 height 11
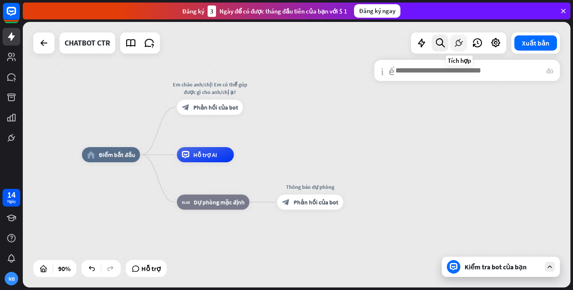
click at [460, 41] on icon at bounding box center [458, 43] width 11 height 11
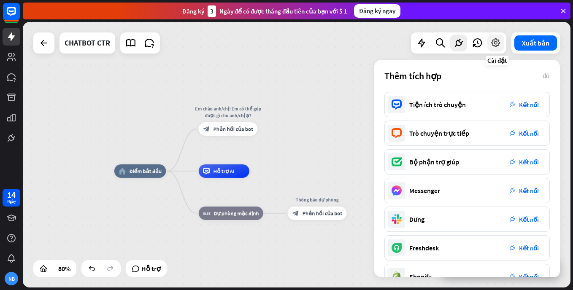
click at [495, 44] on icon at bounding box center [495, 43] width 11 height 11
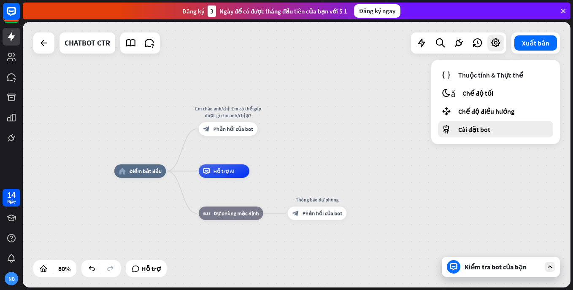
click at [471, 126] on span "Cài đặt bot" at bounding box center [474, 129] width 32 height 8
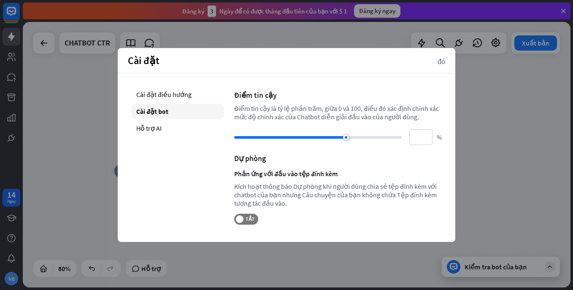
click at [320, 194] on div "Kích hoạt thông báo Dự phòng khi người dùng chia sẻ tệp đính kèm với chatbot củ…" at bounding box center [337, 194] width 207 height 25
click at [290, 196] on div "Kích hoạt thông báo Dự phòng khi người dùng chia sẻ tệp đính kèm với chatbot củ…" at bounding box center [337, 194] width 207 height 25
click at [300, 117] on div "Điểm tin cậy là tỷ lệ phần trăm, giữa 0 và 100, điều đó xác định chính xác mức …" at bounding box center [337, 112] width 207 height 17
click at [153, 129] on div "Hỗ trợ AI" at bounding box center [177, 128] width 93 height 15
type input "**"
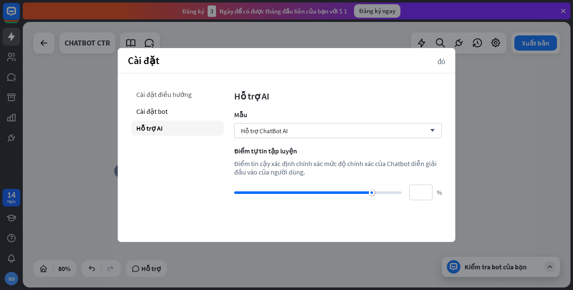
click at [169, 92] on div "Cài đặt điều hướng" at bounding box center [177, 94] width 93 height 15
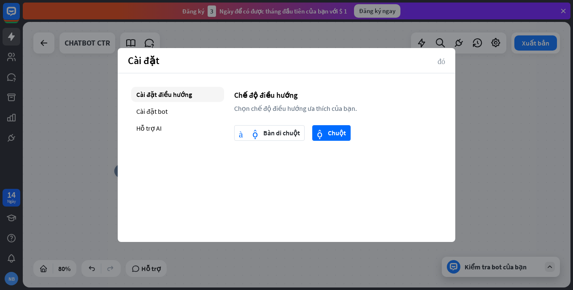
click at [440, 63] on icon "đóng" at bounding box center [441, 61] width 8 height 8
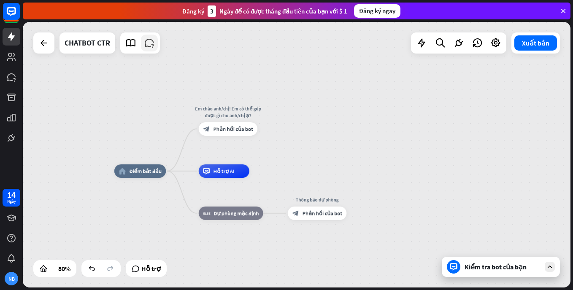
click at [150, 41] on icon at bounding box center [149, 43] width 11 height 11
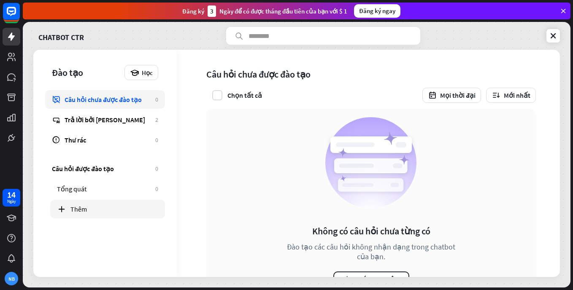
click at [82, 209] on div "Thêm" at bounding box center [114, 209] width 88 height 8
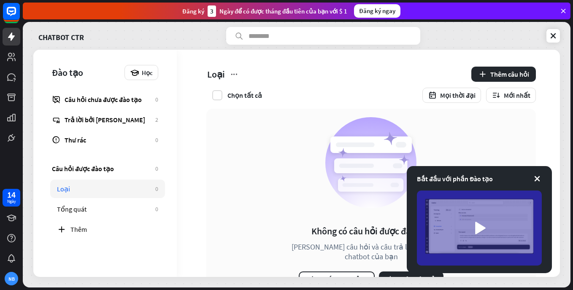
click at [449, 145] on div "Không có câu hỏi được đào tạo Thêm câu hỏi và câu trả lời để đào tạo chatbot củ…" at bounding box center [371, 202] width 173 height 170
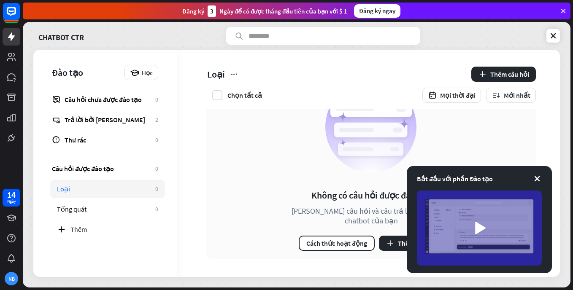
drag, startPoint x: 505, startPoint y: 175, endPoint x: 278, endPoint y: 203, distance: 228.6
click at [278, 203] on div "Loại Thêm câu hỏi Chọn tất cả Mọi thời đại Mới nhất Không có câu hỏi được đào t…" at bounding box center [368, 163] width 383 height 227
click at [390, 243] on icon "button" at bounding box center [389, 243] width 9 height 9
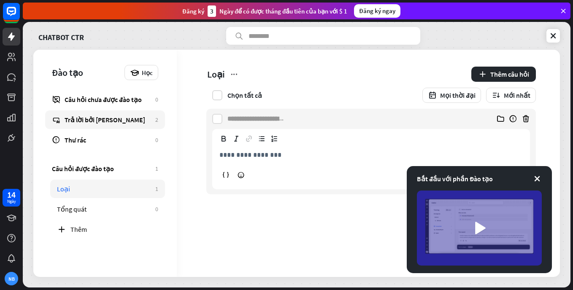
click at [90, 119] on div "Trả lời bởi [PERSON_NAME]" at bounding box center [108, 120] width 86 height 8
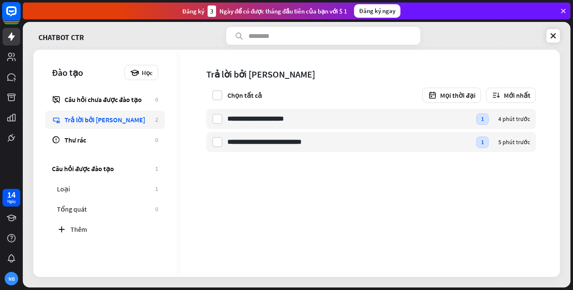
click at [11, 12] on icon at bounding box center [11, 11] width 5 height 2
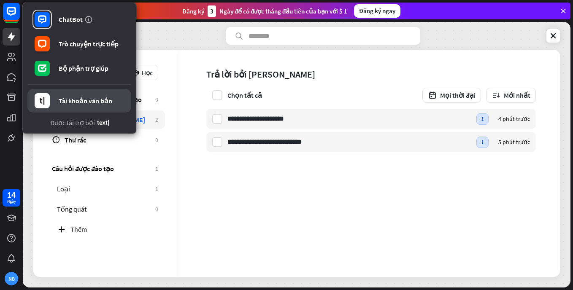
click at [78, 100] on div "Tài khoản văn bản" at bounding box center [86, 101] width 54 height 8
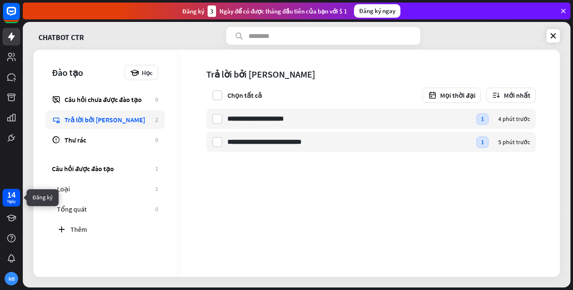
click at [9, 196] on div "14" at bounding box center [11, 195] width 8 height 8
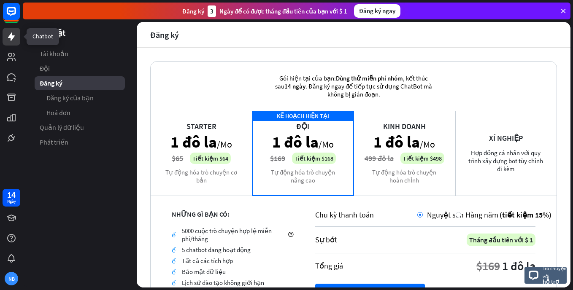
click at [11, 35] on icon at bounding box center [11, 36] width 7 height 8
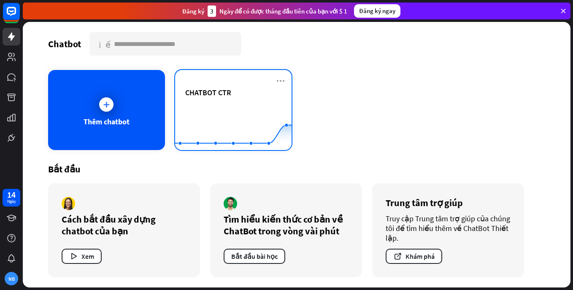
click at [225, 91] on span "CHATBOT CTR" at bounding box center [208, 93] width 46 height 10
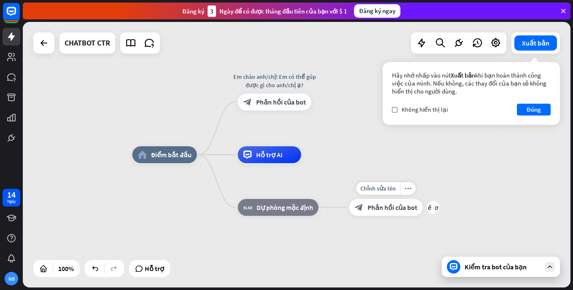
click at [389, 211] on span "Phản hồi của bot" at bounding box center [392, 207] width 50 height 8
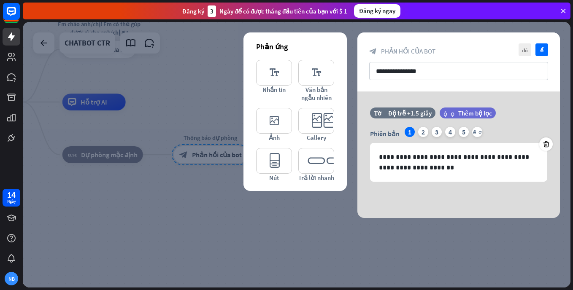
click at [203, 65] on div at bounding box center [296, 155] width 547 height 266
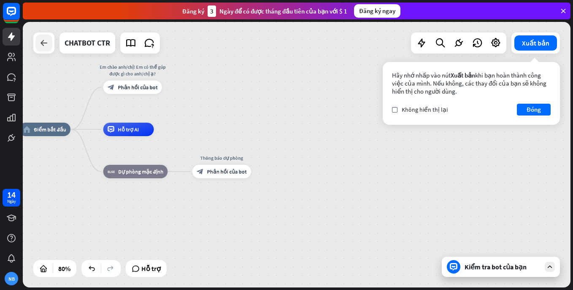
click at [38, 45] on div at bounding box center [43, 43] width 17 height 17
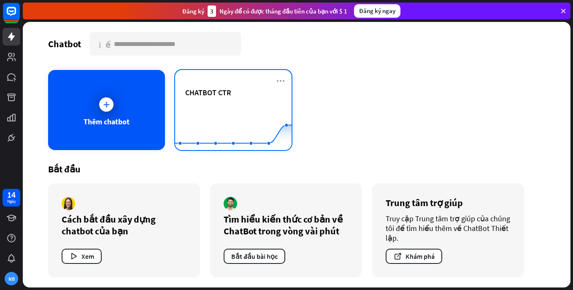
click at [220, 90] on span "CHATBOT CTR" at bounding box center [208, 93] width 46 height 10
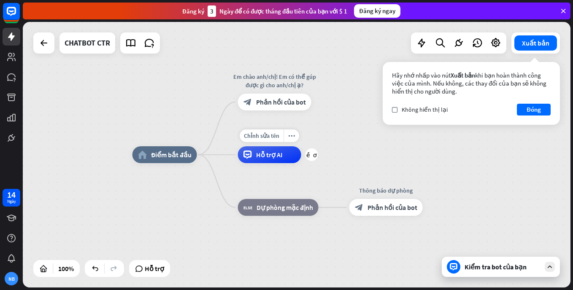
click at [271, 162] on div "Hỗ trợ AI" at bounding box center [269, 154] width 63 height 17
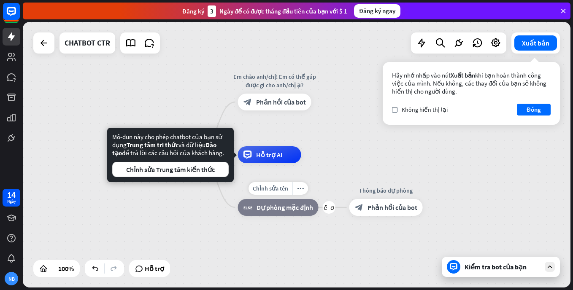
click at [292, 216] on div "Chỉnh sửa tên more_horiz nhiều hơn block_fallback Dự phòng mặc định" at bounding box center [278, 207] width 81 height 17
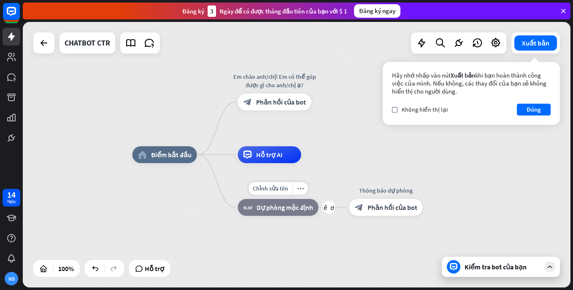
click at [292, 212] on div "block_fallback Dự phòng mặc định" at bounding box center [278, 207] width 81 height 17
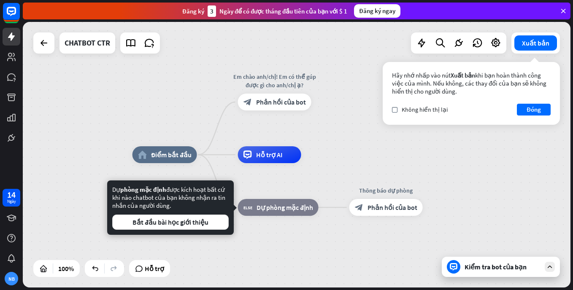
click at [67, 95] on div "home_2 Điểm bắt đầu Em chào anh/chị! Em có thể gúp được gì cho anh/chị ạ? block…" at bounding box center [296, 155] width 547 height 266
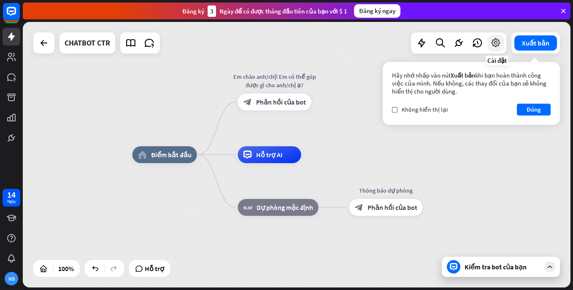
click at [498, 43] on icon at bounding box center [495, 43] width 11 height 11
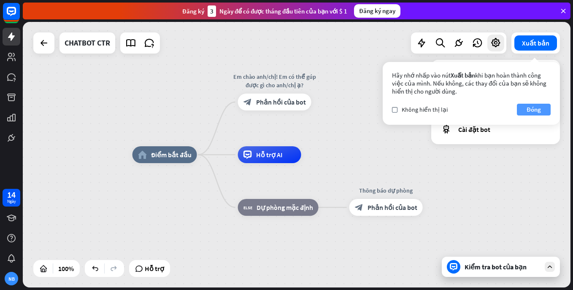
click at [537, 110] on font "Đóng" at bounding box center [533, 110] width 14 height 12
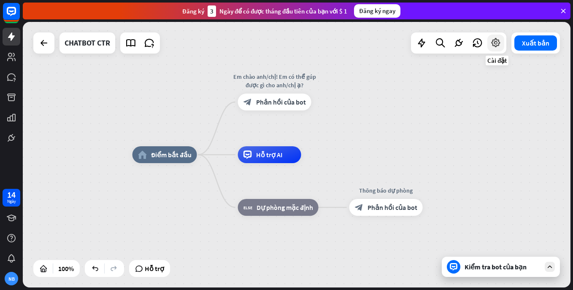
click at [497, 47] on icon at bounding box center [495, 43] width 11 height 11
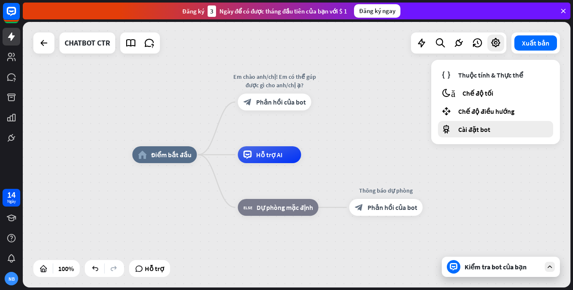
click at [470, 128] on span "Cài đặt bot" at bounding box center [474, 129] width 32 height 8
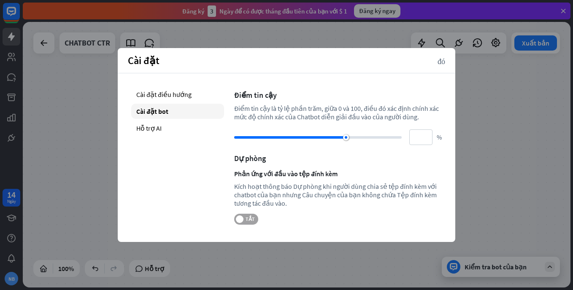
click at [248, 220] on span "TẮT" at bounding box center [249, 219] width 13 height 7
click at [306, 194] on div "Kích hoạt thông báo Dự phòng khi người dùng chia sẻ tệp đính kèm với chatbot củ…" at bounding box center [337, 194] width 207 height 25
click at [257, 179] on div "Điểm tin cậy Điểm tin cậy là tỷ lệ phần trăm, giữa 0 và 100, điều đó xác định c…" at bounding box center [337, 156] width 207 height 138
click at [145, 127] on div "Hỗ trợ AI" at bounding box center [177, 128] width 93 height 15
type input "**"
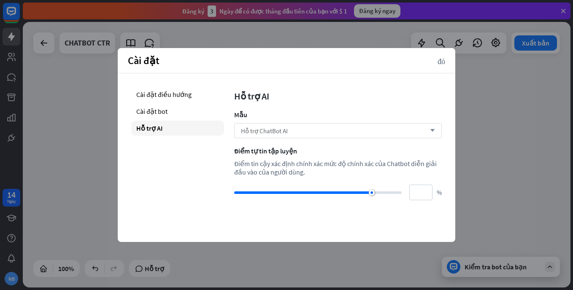
click at [434, 130] on icon "arrow_down" at bounding box center [429, 130] width 9 height 5
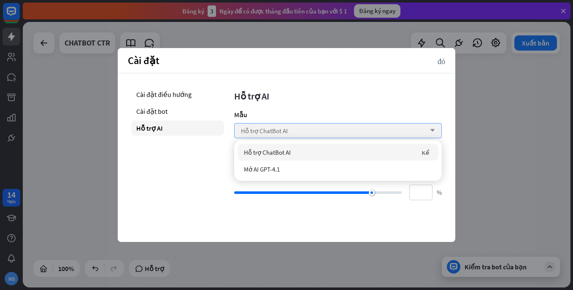
click at [433, 130] on icon "arrow_down" at bounding box center [429, 130] width 9 height 5
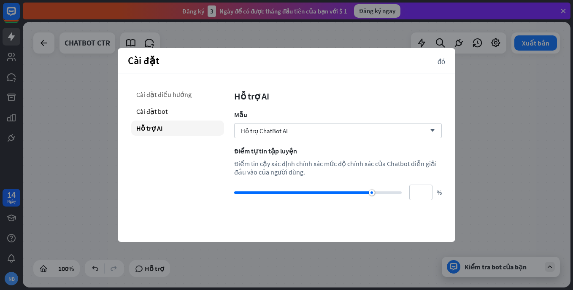
click at [169, 94] on div "Cài đặt điều hướng" at bounding box center [177, 94] width 93 height 15
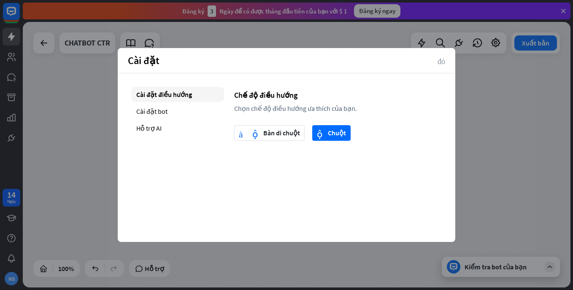
click at [442, 62] on icon "đóng" at bounding box center [441, 61] width 8 height 8
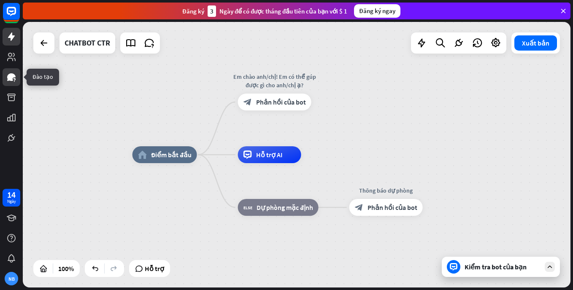
click at [10, 80] on icon at bounding box center [11, 77] width 8 height 8
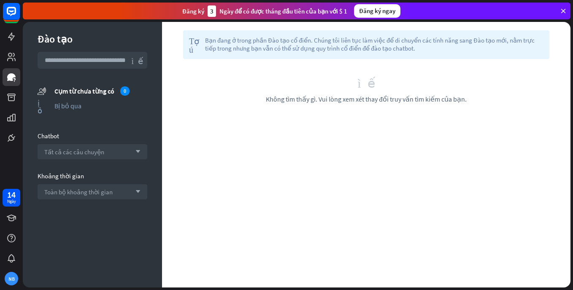
click at [88, 60] on input "text" at bounding box center [93, 60] width 110 height 17
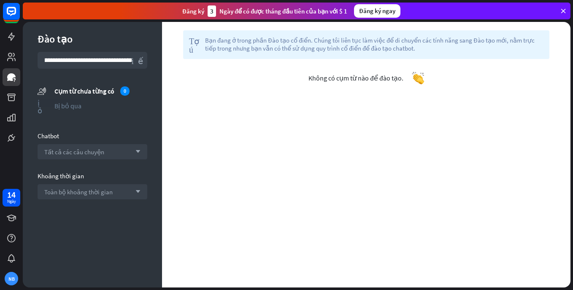
scroll to position [0, 17]
type input "**********"
click at [100, 91] on font "Cụm từ chưa từng có" at bounding box center [84, 91] width 60 height 8
click at [11, 11] on icon at bounding box center [11, 11] width 5 height 2
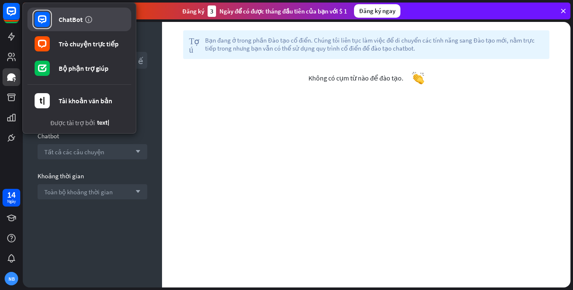
click at [65, 23] on div "ChatBot" at bounding box center [71, 19] width 24 height 8
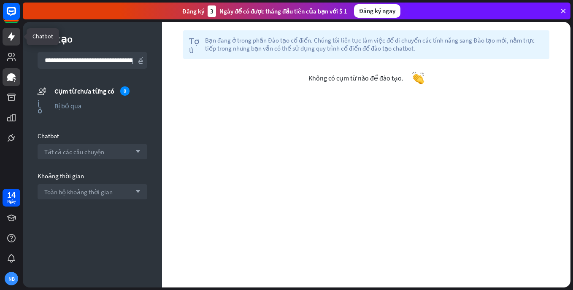
click at [7, 34] on icon at bounding box center [11, 37] width 10 height 10
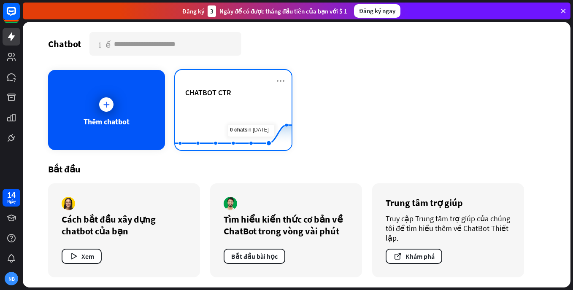
click at [250, 106] on rect at bounding box center [233, 129] width 116 height 53
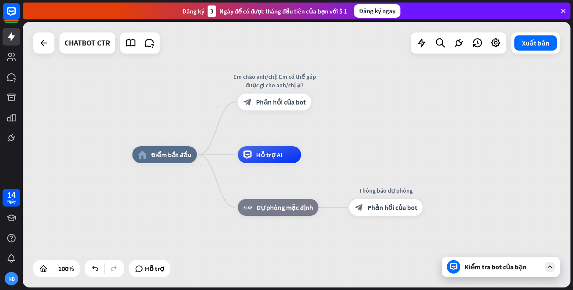
click at [527, 265] on div "Kiểm tra bot của bạn" at bounding box center [502, 267] width 76 height 8
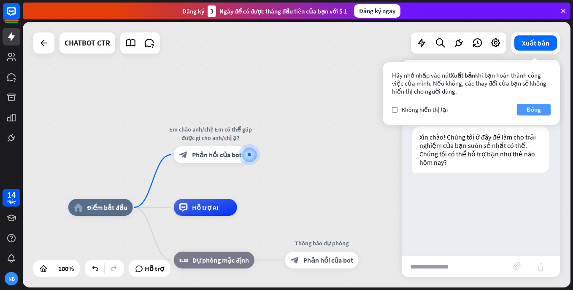
click at [531, 110] on font "Đóng" at bounding box center [533, 110] width 14 height 12
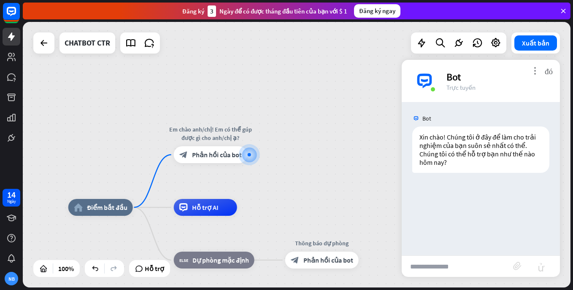
click at [536, 69] on icon "more_vert" at bounding box center [534, 71] width 8 height 8
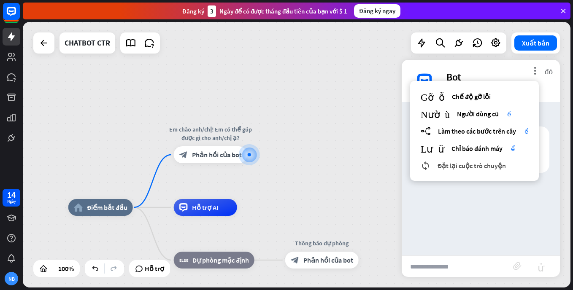
click at [465, 170] on span "Đặt lại cuộc trò chuyện" at bounding box center [471, 165] width 68 height 8
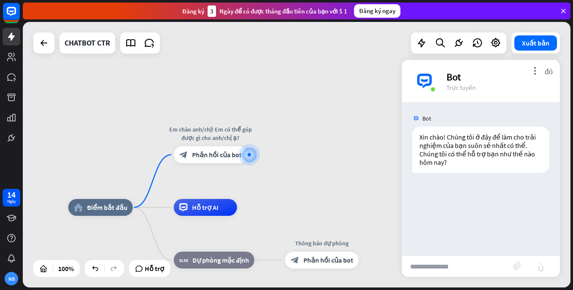
click at [447, 265] on input "text" at bounding box center [456, 266] width 111 height 21
click at [213, 154] on span "Phản hồi của bot" at bounding box center [217, 155] width 50 height 8
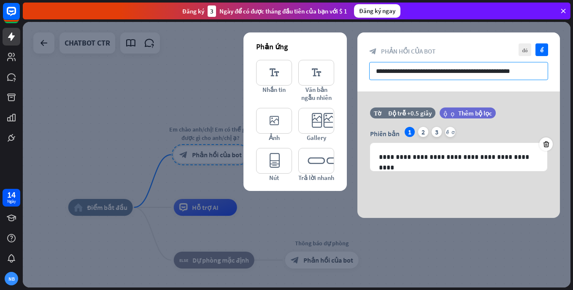
drag, startPoint x: 525, startPoint y: 72, endPoint x: 334, endPoint y: 72, distance: 191.0
click at [357, 72] on div "**********" at bounding box center [458, 125] width 202 height 186
click at [530, 71] on input "**********" at bounding box center [458, 71] width 179 height 18
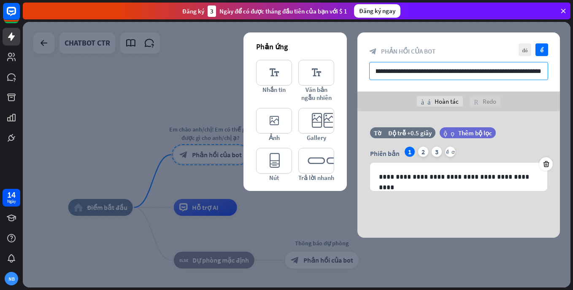
scroll to position [0, 125]
click at [399, 73] on input "**********" at bounding box center [458, 71] width 179 height 18
click at [417, 71] on input "**********" at bounding box center [458, 71] width 179 height 18
click at [439, 71] on input "**********" at bounding box center [458, 71] width 179 height 18
type input "**********"
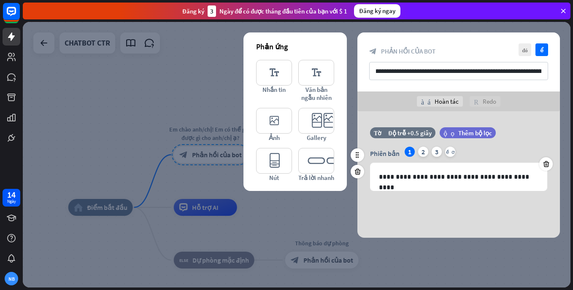
click at [524, 129] on div "bộ lọc Thêm bộ lọc" at bounding box center [488, 132] width 98 height 11
click at [168, 84] on div at bounding box center [296, 155] width 547 height 266
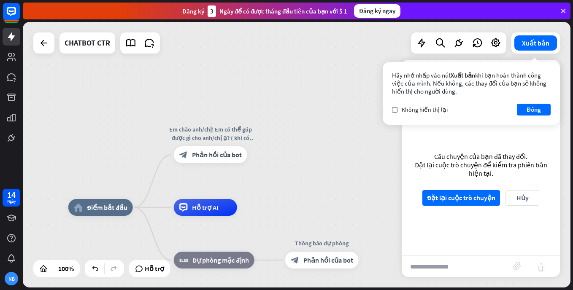
click at [324, 157] on div "home_2 Điểm bắt đầu Em chào anh/chị! Em có thể gúp được gì cho anh/chị ạ? ( khi…" at bounding box center [296, 155] width 547 height 266
click at [97, 41] on div "CHATBOT CTR" at bounding box center [88, 42] width 46 height 21
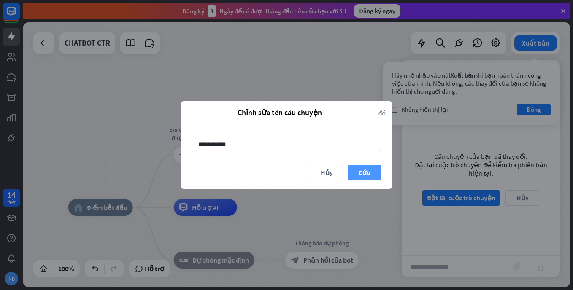
click at [364, 173] on button "Cứu" at bounding box center [364, 173] width 34 height 16
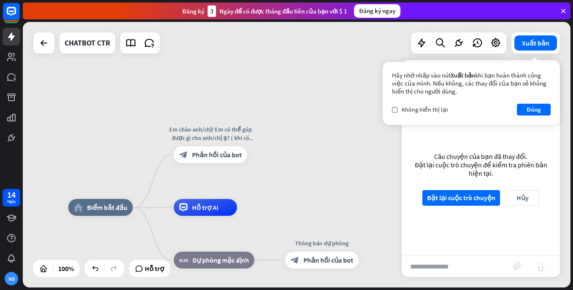
click at [342, 183] on div "home_2 Điểm bắt đầu Em chào anh/chị! Em có thể gúp được gì cho anh/chị ạ? ( khi…" at bounding box center [296, 155] width 547 height 266
click at [535, 108] on font "Đóng" at bounding box center [533, 110] width 14 height 12
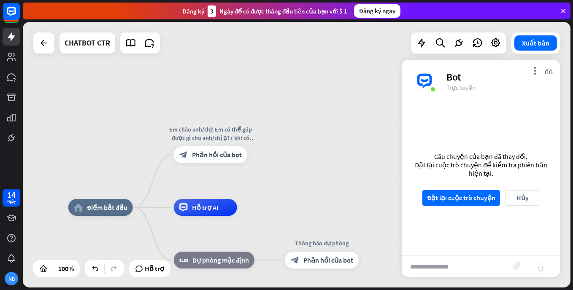
click at [339, 116] on div "home_2 Điểm bắt đầu Em chào anh/chị! Em có thể gúp được gì cho anh/chị ạ? ( khi…" at bounding box center [296, 155] width 547 height 266
click at [522, 199] on font "Hủy" at bounding box center [522, 198] width 12 height 15
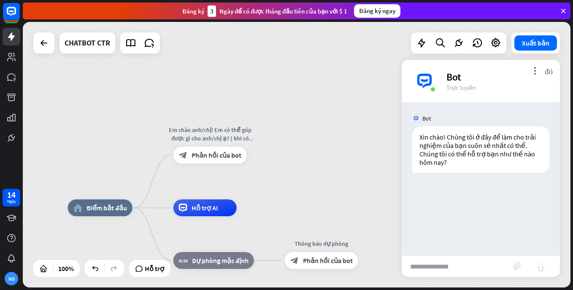
click at [449, 270] on input "text" at bounding box center [456, 266] width 111 height 21
click at [448, 269] on input "text" at bounding box center [456, 266] width 111 height 21
type input "********"
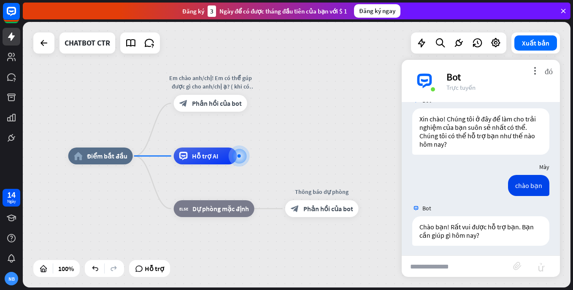
scroll to position [21, 0]
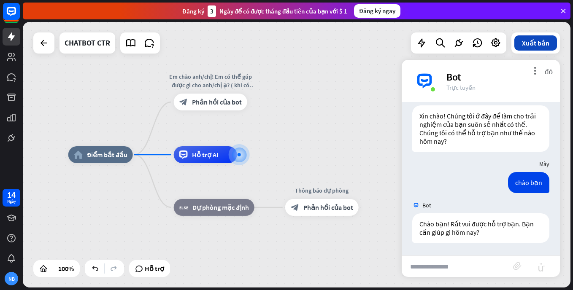
click at [533, 41] on font "Xuất bản" at bounding box center [535, 43] width 27 height 8
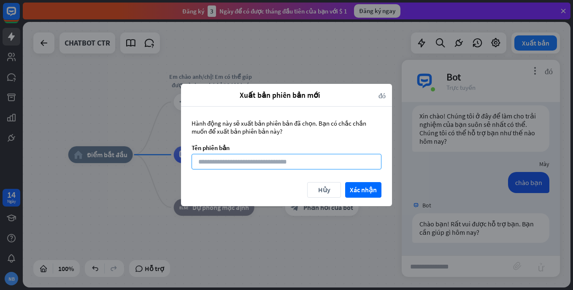
click at [213, 163] on input at bounding box center [286, 162] width 190 height 16
type input "*"
type input "**********"
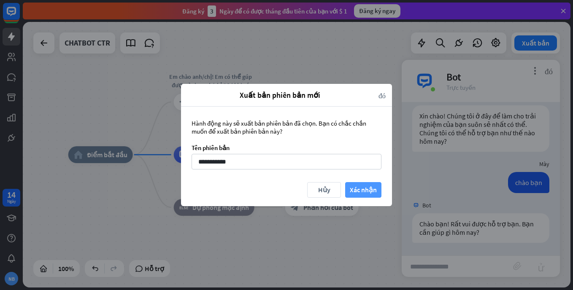
click at [361, 186] on button "Xác nhận" at bounding box center [363, 190] width 36 height 16
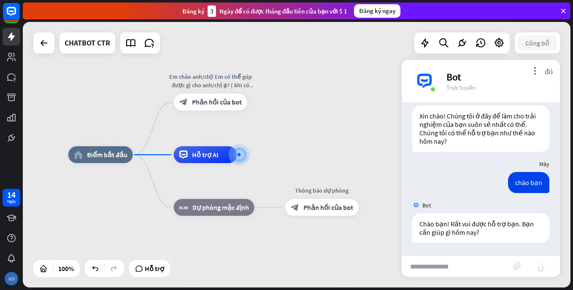
click at [9, 279] on div "NB" at bounding box center [11, 278] width 13 height 13
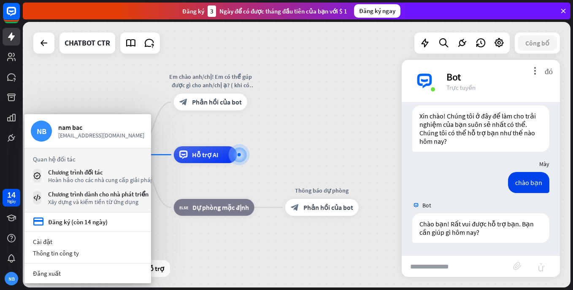
click at [259, 266] on div "home_2 Điểm bắt đầu Em chào anh/chị! Em có thể gúp được gì cho anh/chị ạ? ( khi…" at bounding box center [341, 288] width 547 height 266
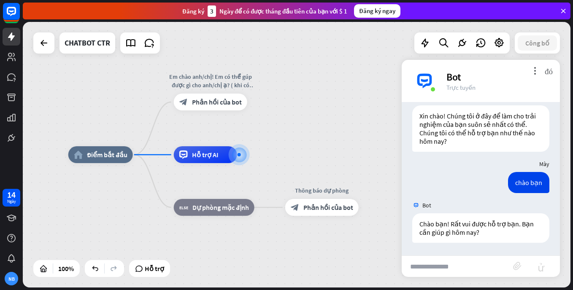
click at [490, 80] on div "Bot" at bounding box center [497, 76] width 103 height 13
click at [476, 268] on input "text" at bounding box center [456, 266] width 111 height 21
click at [533, 68] on icon "more_vert" at bounding box center [534, 71] width 8 height 8
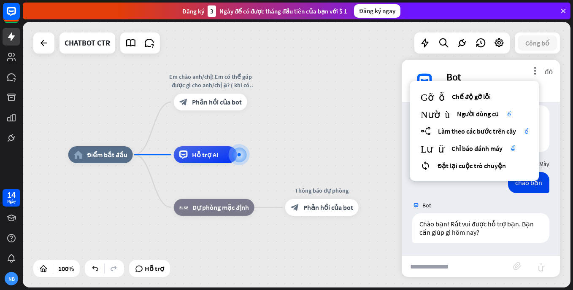
click at [135, 188] on div "home_2 Điểm bắt đầu Em chào anh/chị! Em có thể gúp được gì cho anh/chị ạ? ( khi…" at bounding box center [341, 288] width 547 height 266
